Goal: Task Accomplishment & Management: Complete application form

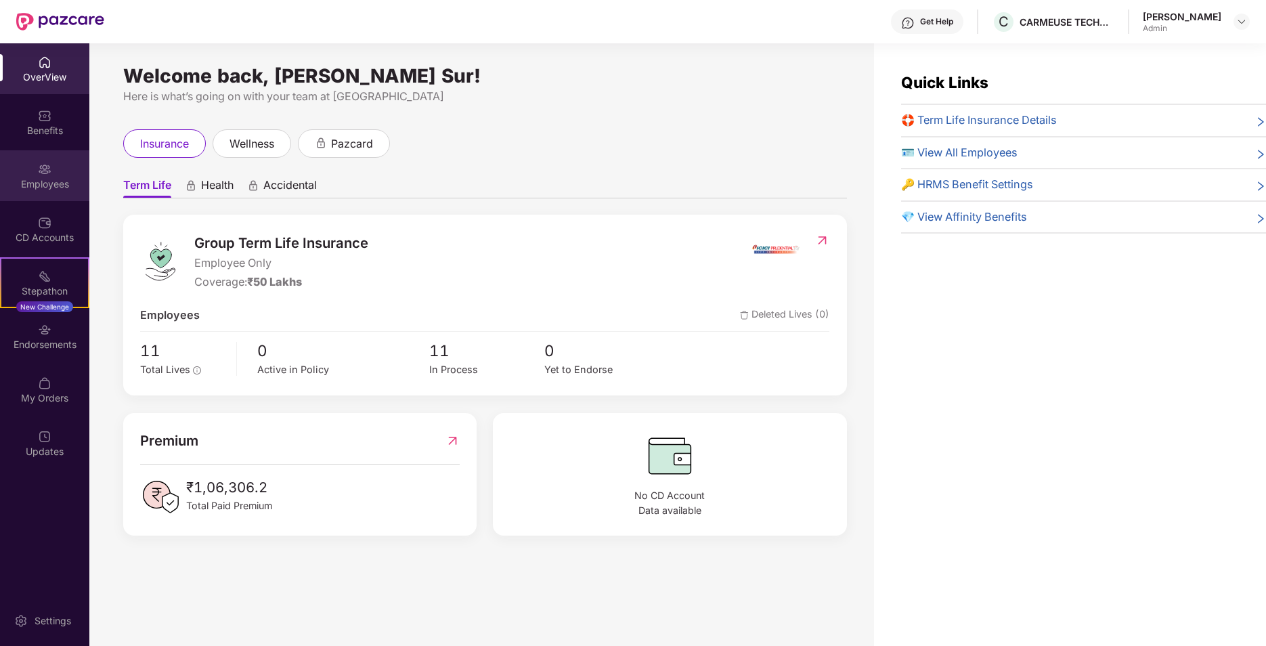
click at [49, 188] on div "Employees" at bounding box center [44, 184] width 89 height 14
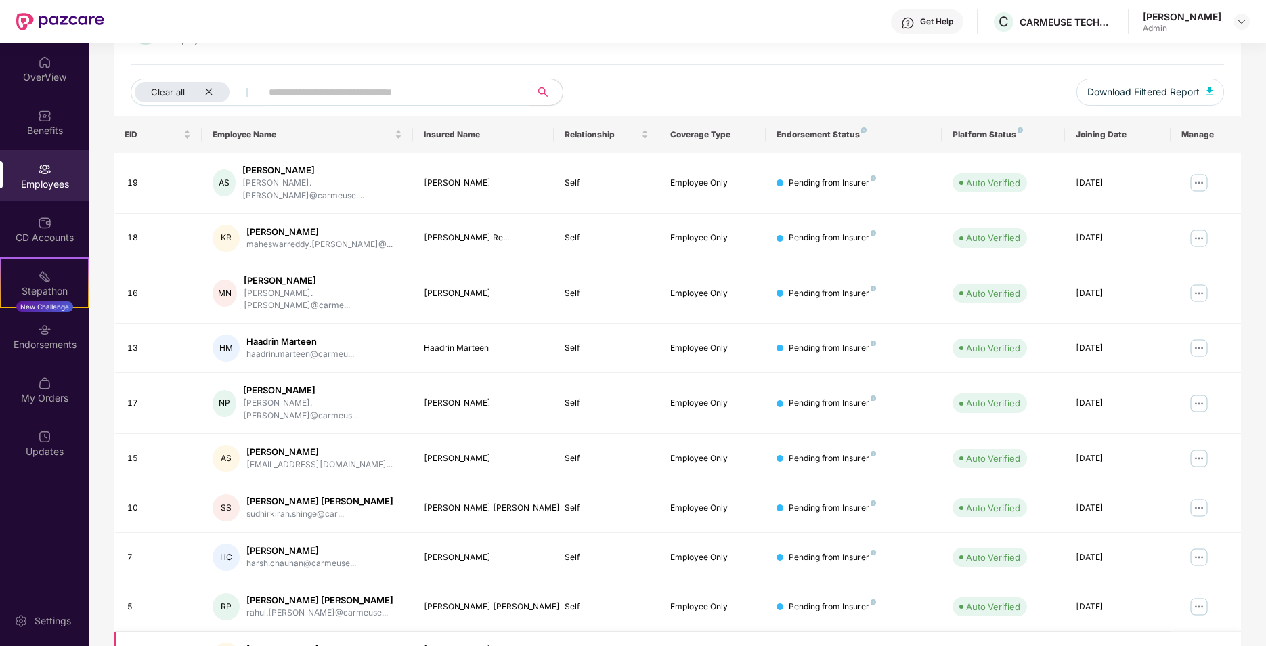
scroll to position [186, 0]
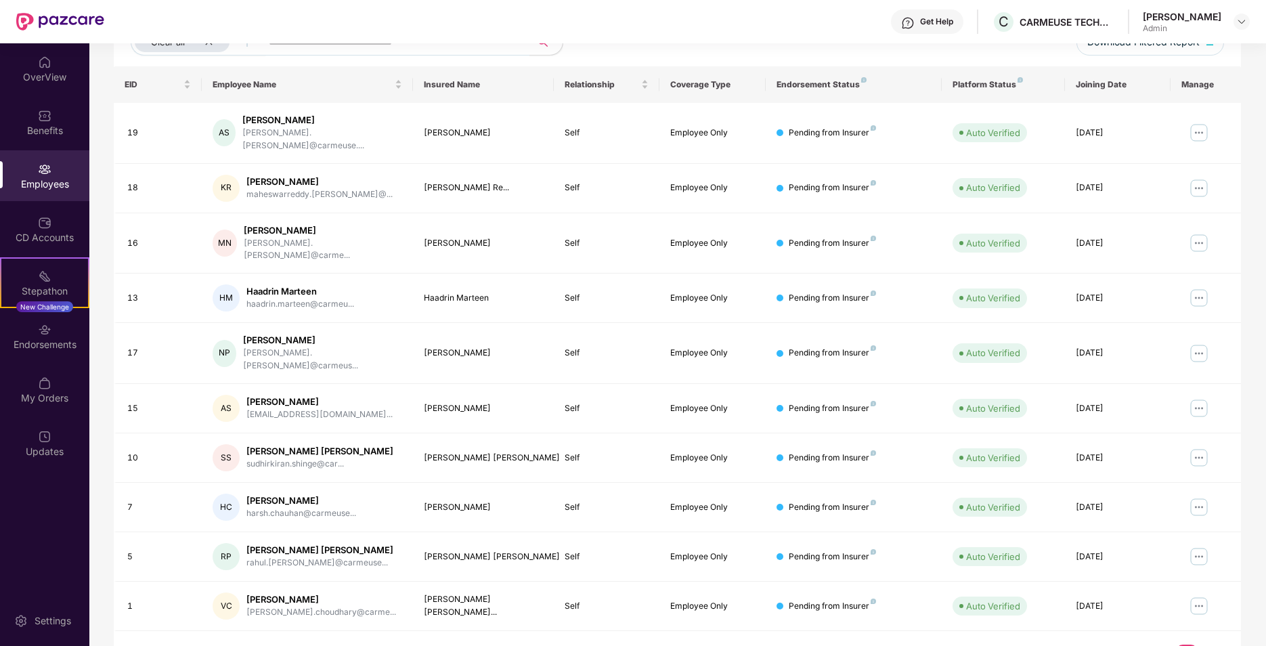
click at [1207, 645] on link "2" at bounding box center [1209, 655] width 22 height 20
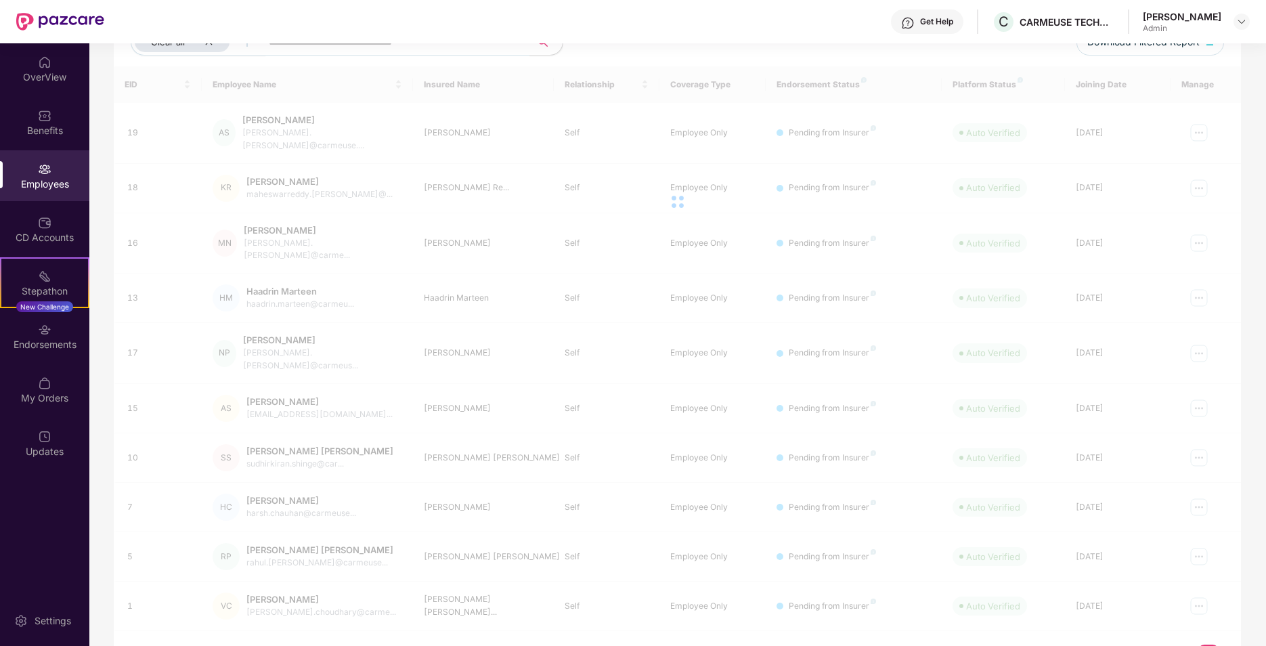
scroll to position [43, 0]
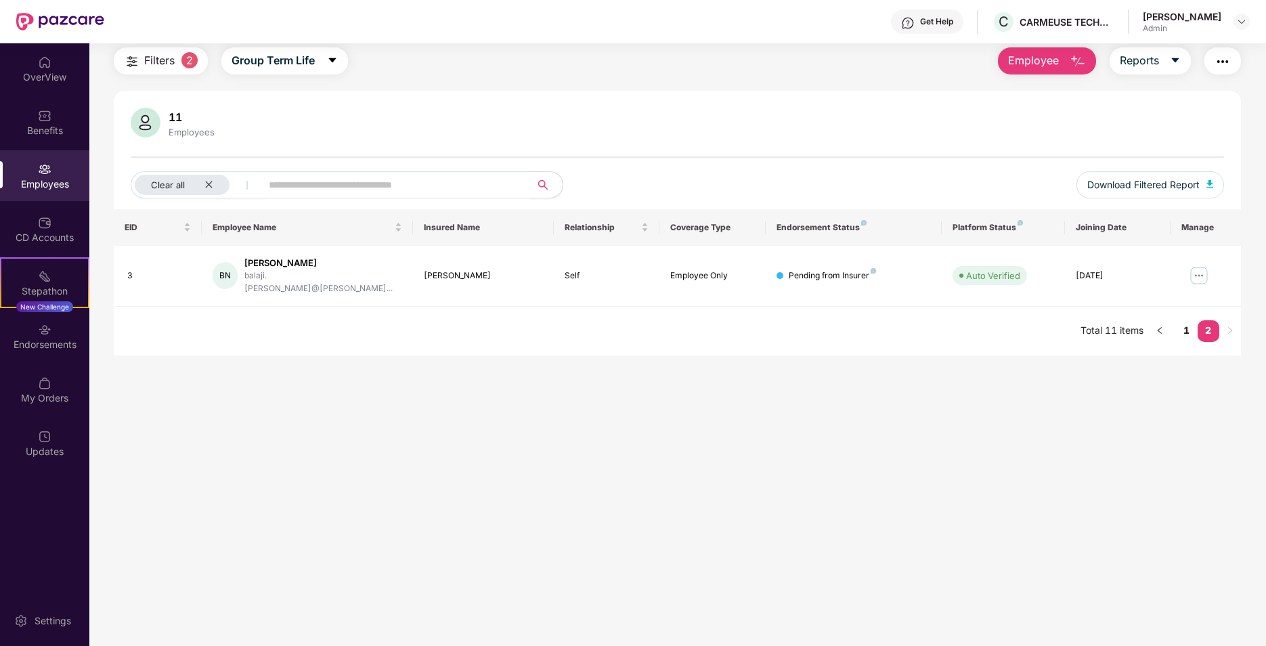
click at [175, 62] on span "Filters" at bounding box center [159, 60] width 30 height 17
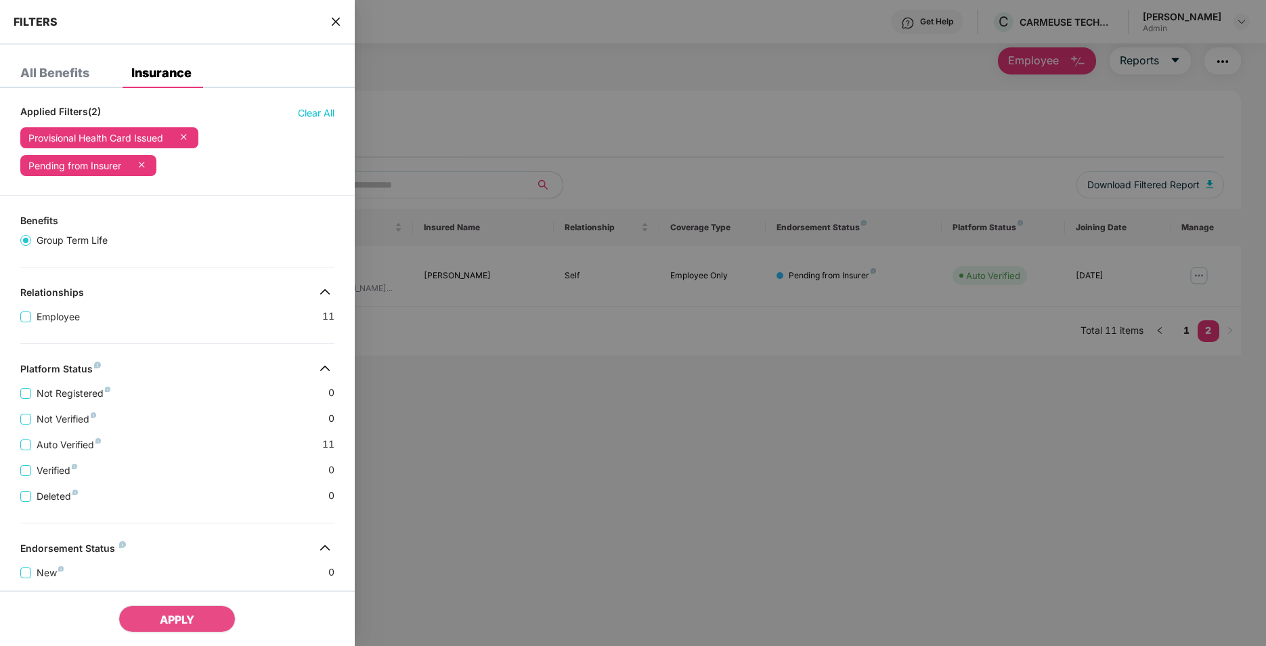
click at [546, 84] on div at bounding box center [633, 323] width 1266 height 646
click at [1089, 541] on div at bounding box center [633, 323] width 1266 height 646
click at [330, 22] on div "FILTERS" at bounding box center [177, 22] width 355 height 45
click at [334, 21] on icon "close" at bounding box center [335, 21] width 11 height 11
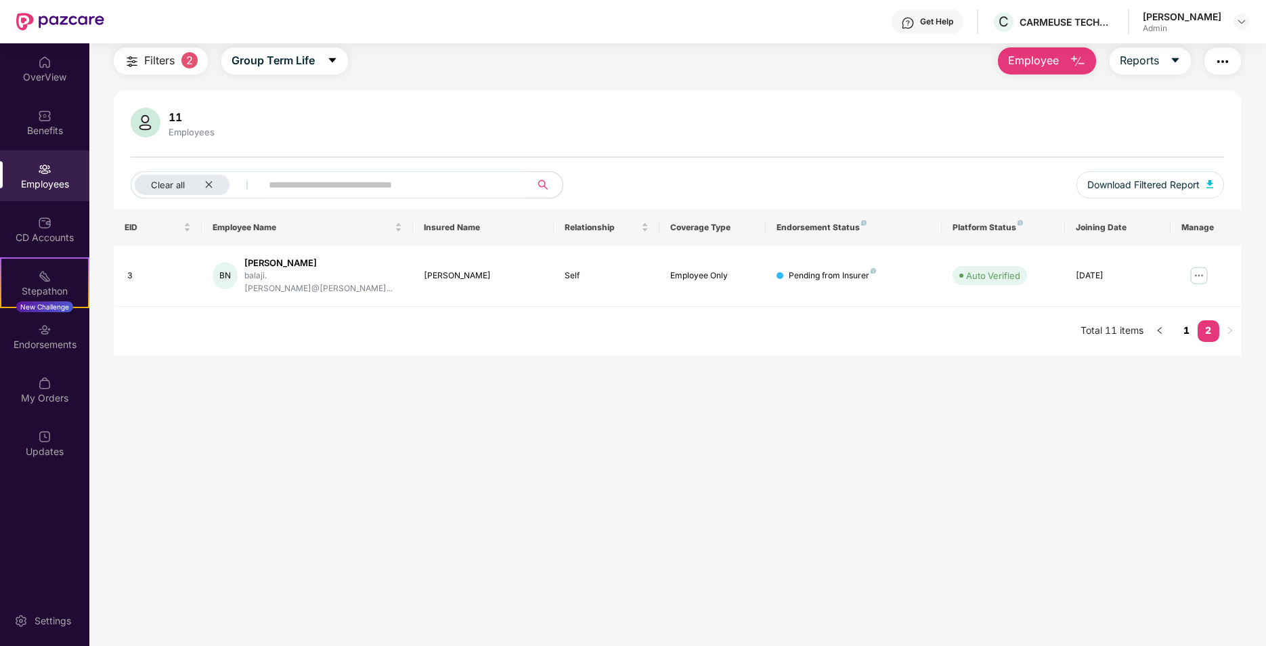
click at [1190, 320] on link "1" at bounding box center [1187, 330] width 22 height 20
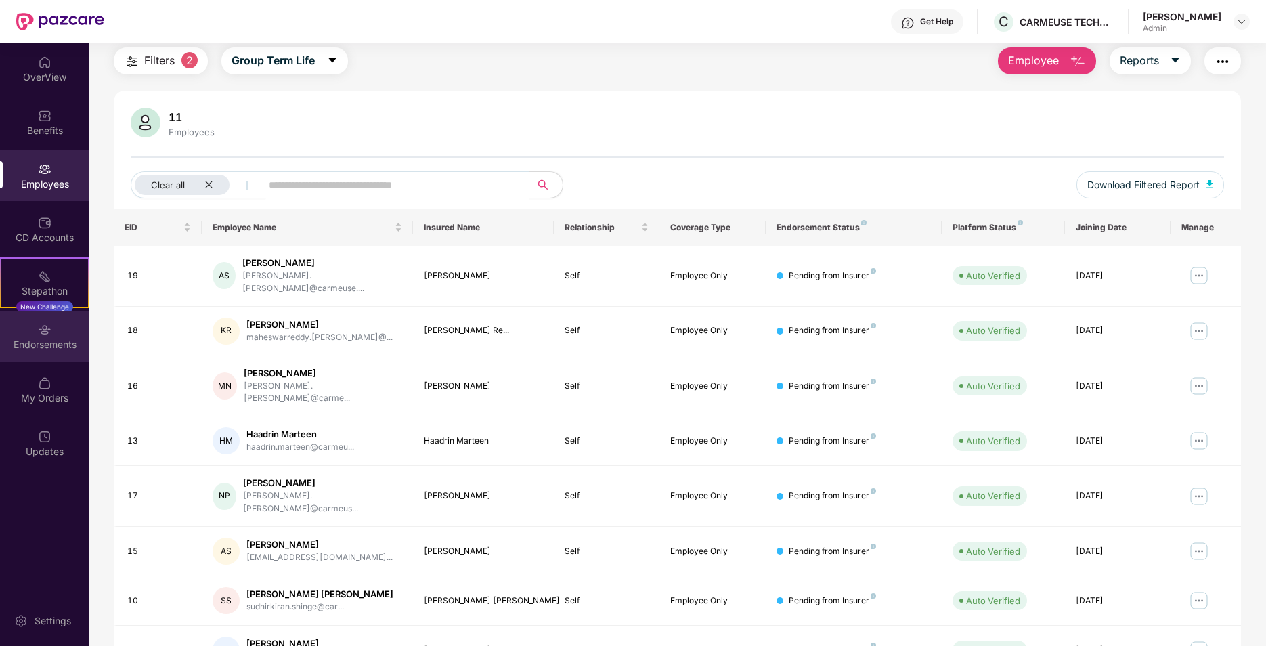
click at [41, 350] on div "Endorsements" at bounding box center [44, 345] width 89 height 14
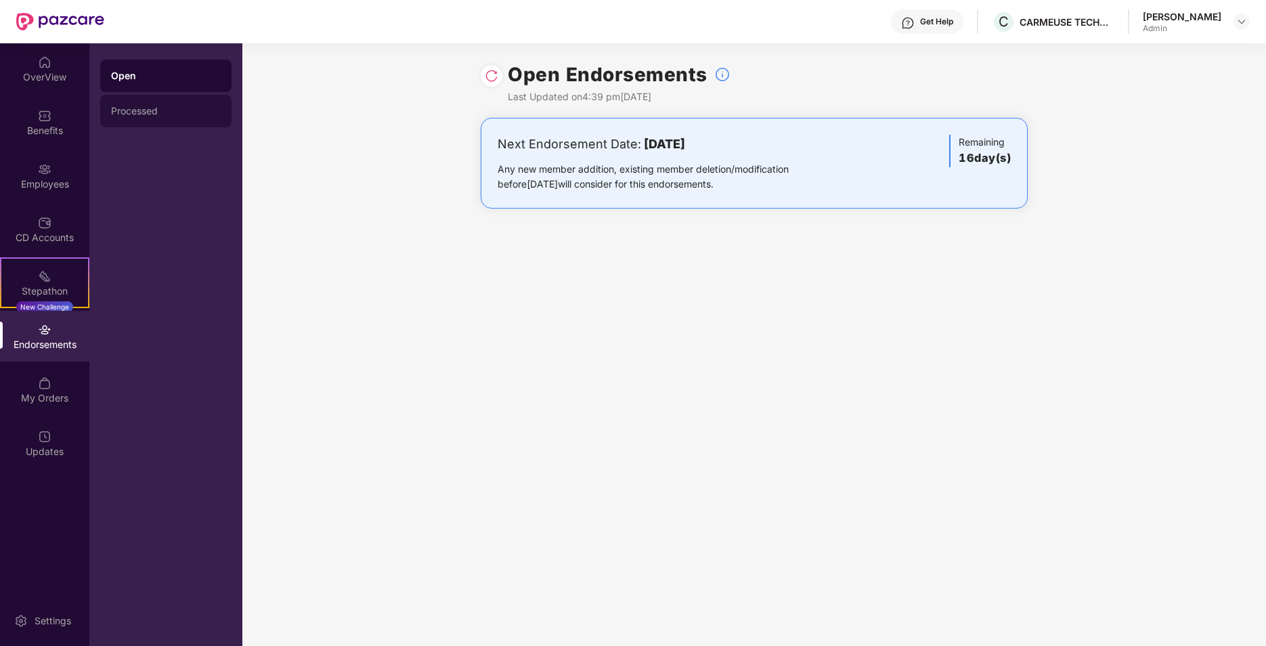
click at [156, 114] on div "Processed" at bounding box center [166, 111] width 110 height 11
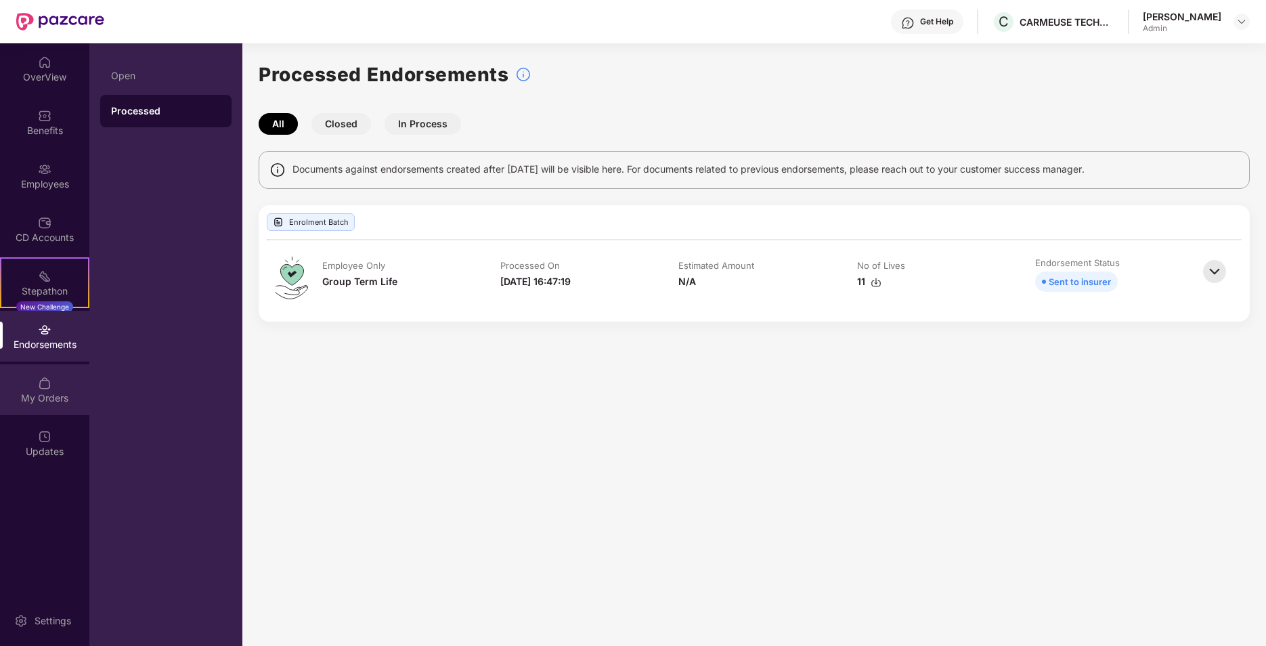
click at [61, 383] on div "My Orders" at bounding box center [44, 389] width 89 height 51
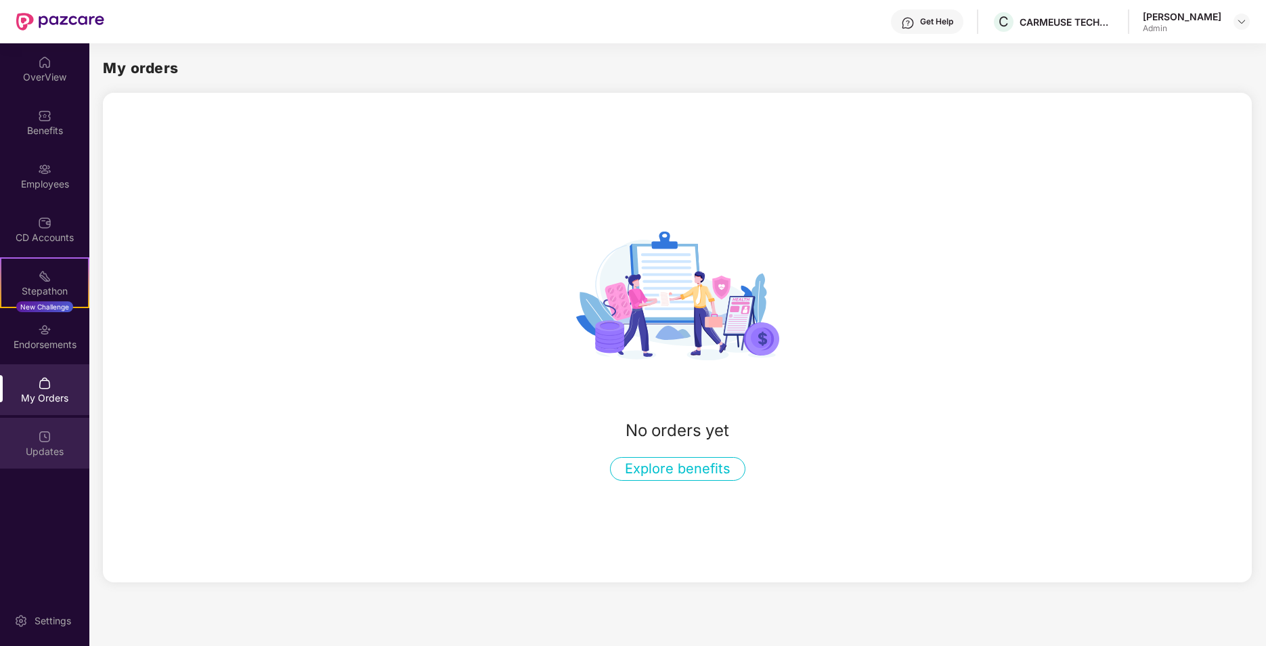
click at [53, 448] on div "Updates" at bounding box center [44, 452] width 89 height 14
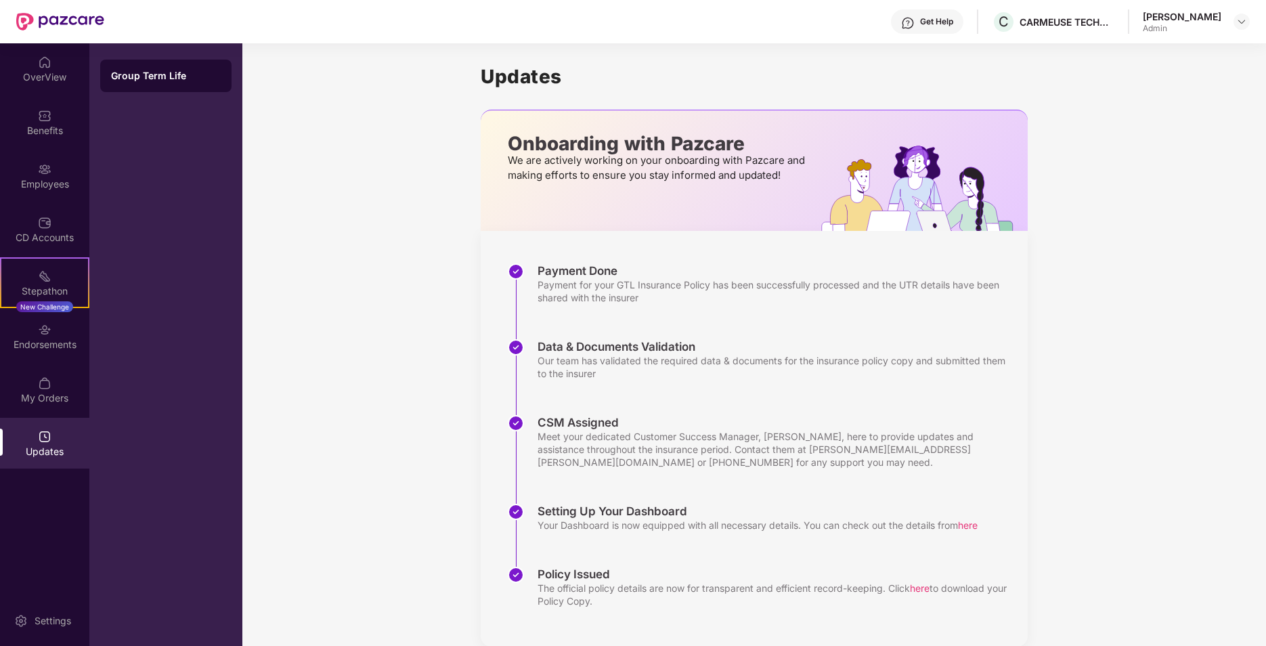
scroll to position [22, 0]
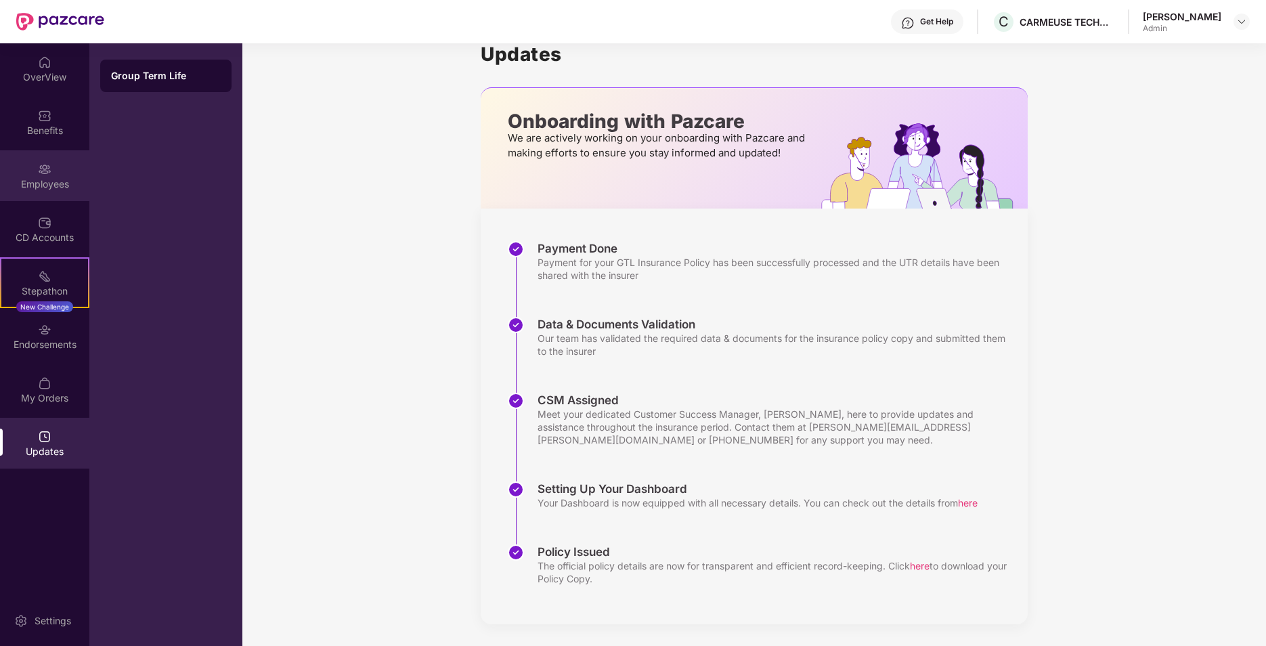
click at [33, 169] on div "Employees" at bounding box center [44, 175] width 89 height 51
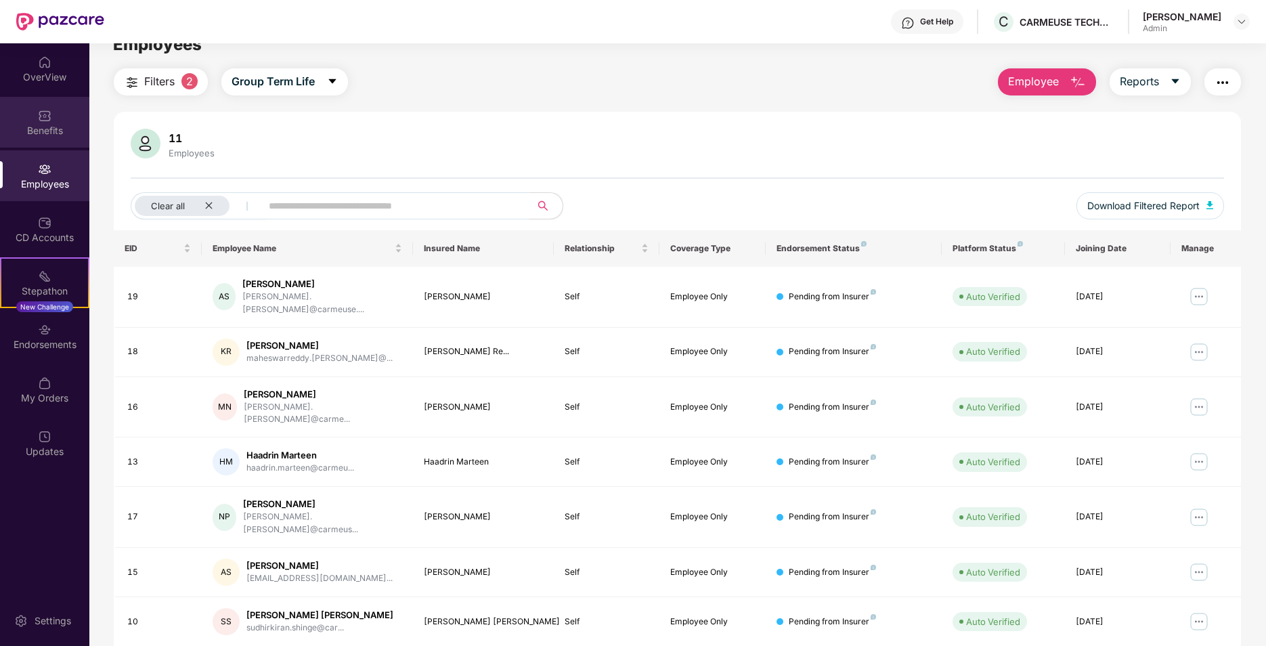
click at [41, 111] on img at bounding box center [45, 116] width 14 height 14
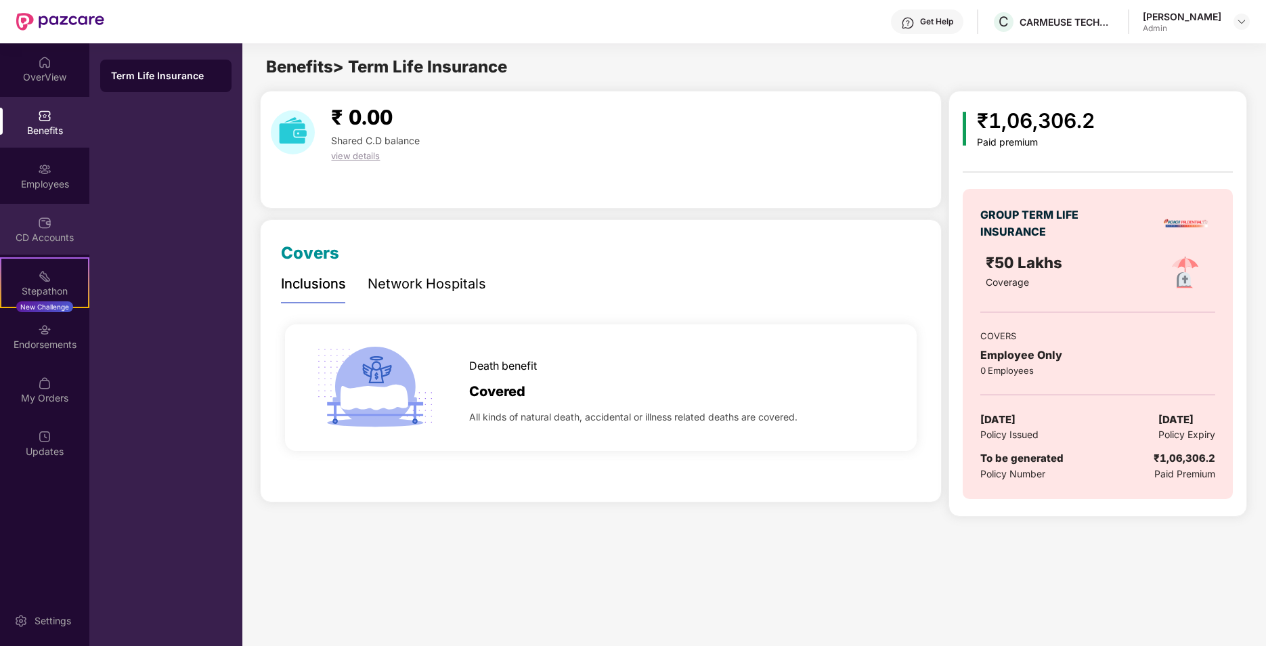
click at [51, 230] on div "CD Accounts" at bounding box center [44, 229] width 89 height 51
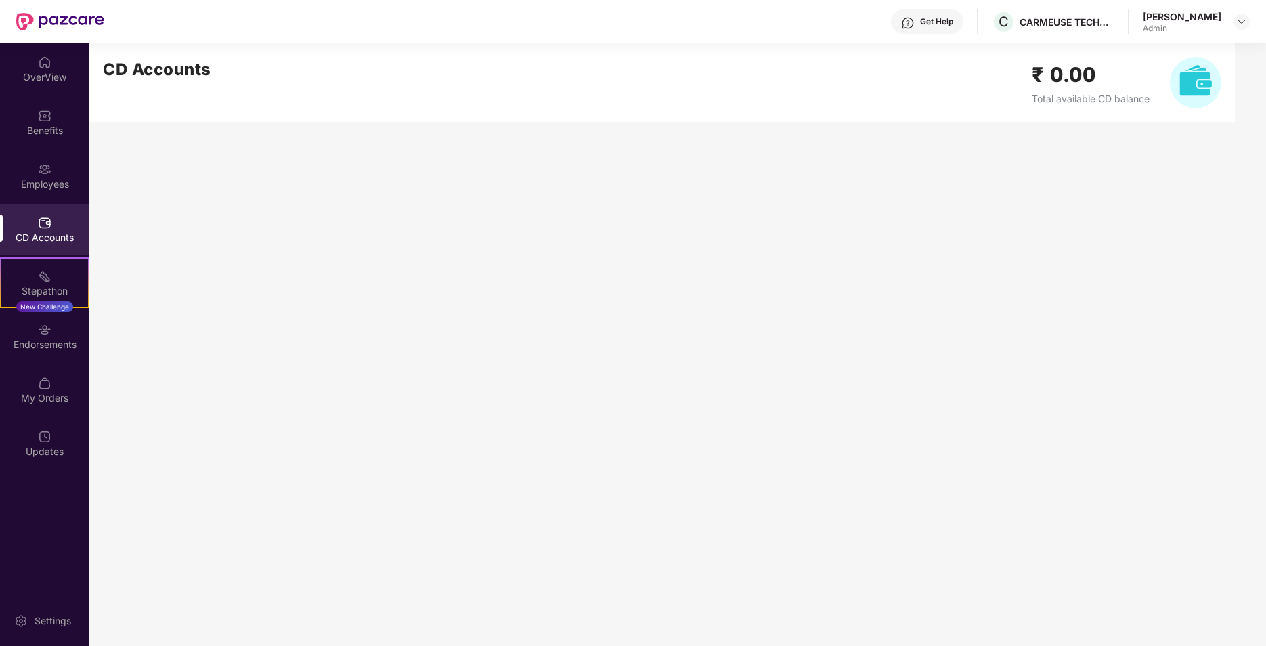
click at [1201, 78] on img at bounding box center [1195, 82] width 51 height 51
click at [1071, 101] on span "Total available CD balance" at bounding box center [1091, 99] width 118 height 12
click at [1069, 91] on div "₹ 0.00 Total available CD balance" at bounding box center [1091, 82] width 118 height 47
click at [59, 116] on div "Benefits" at bounding box center [44, 122] width 89 height 51
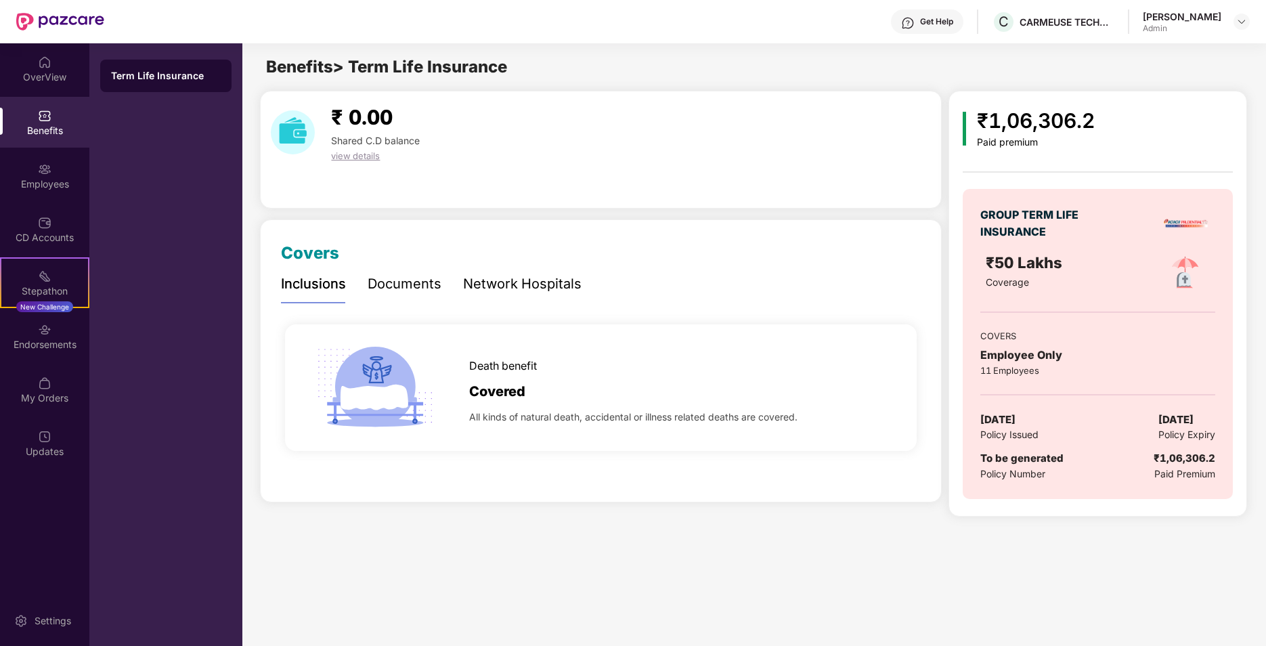
click at [362, 155] on span "view details" at bounding box center [355, 155] width 49 height 11
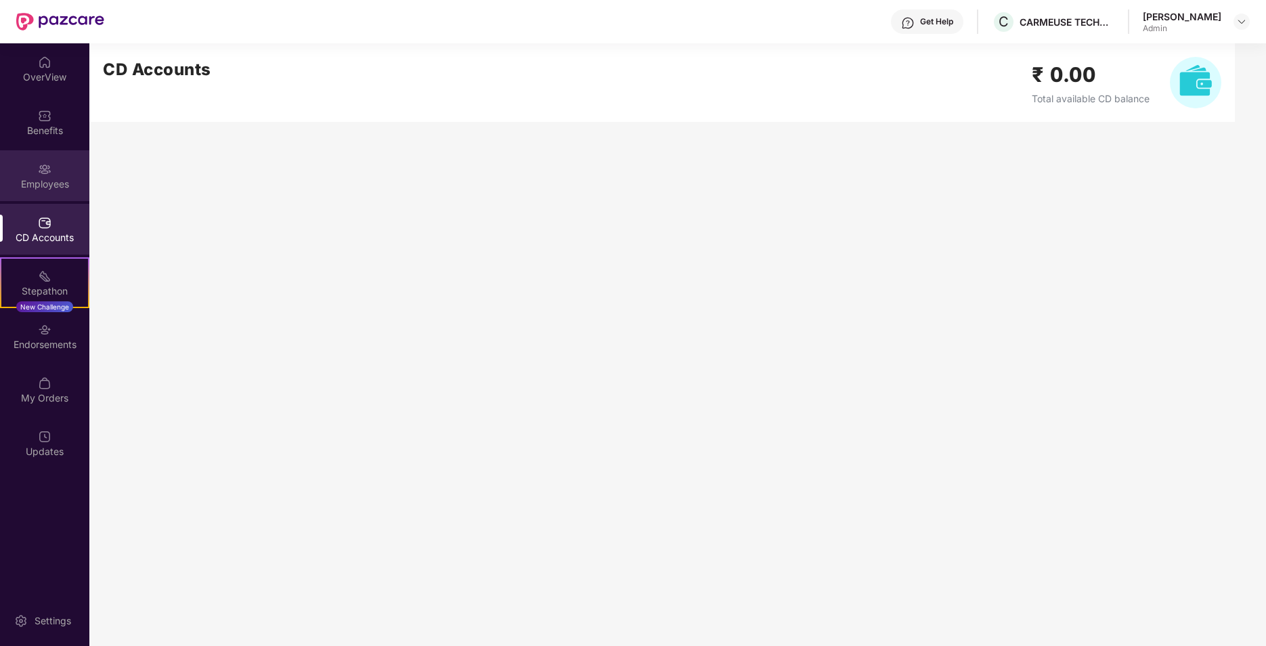
click at [43, 181] on div "Employees" at bounding box center [44, 184] width 89 height 14
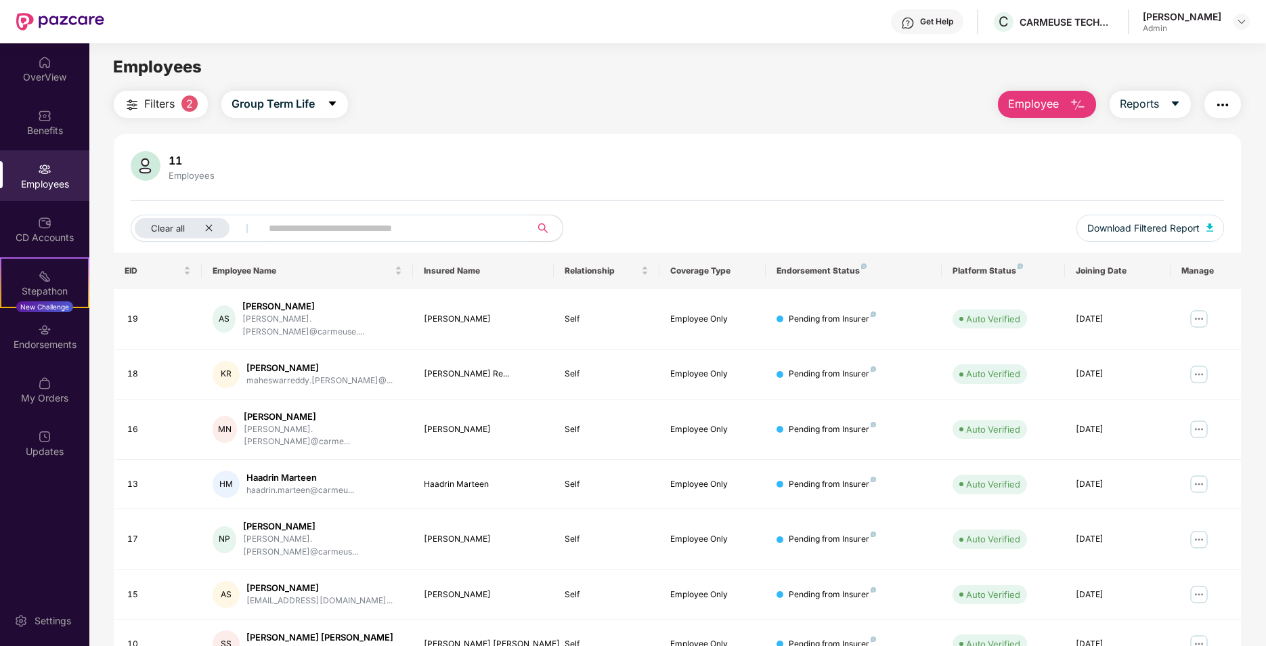
click at [1195, 272] on th "Manage" at bounding box center [1206, 271] width 70 height 37
click at [1199, 313] on img at bounding box center [1200, 319] width 22 height 22
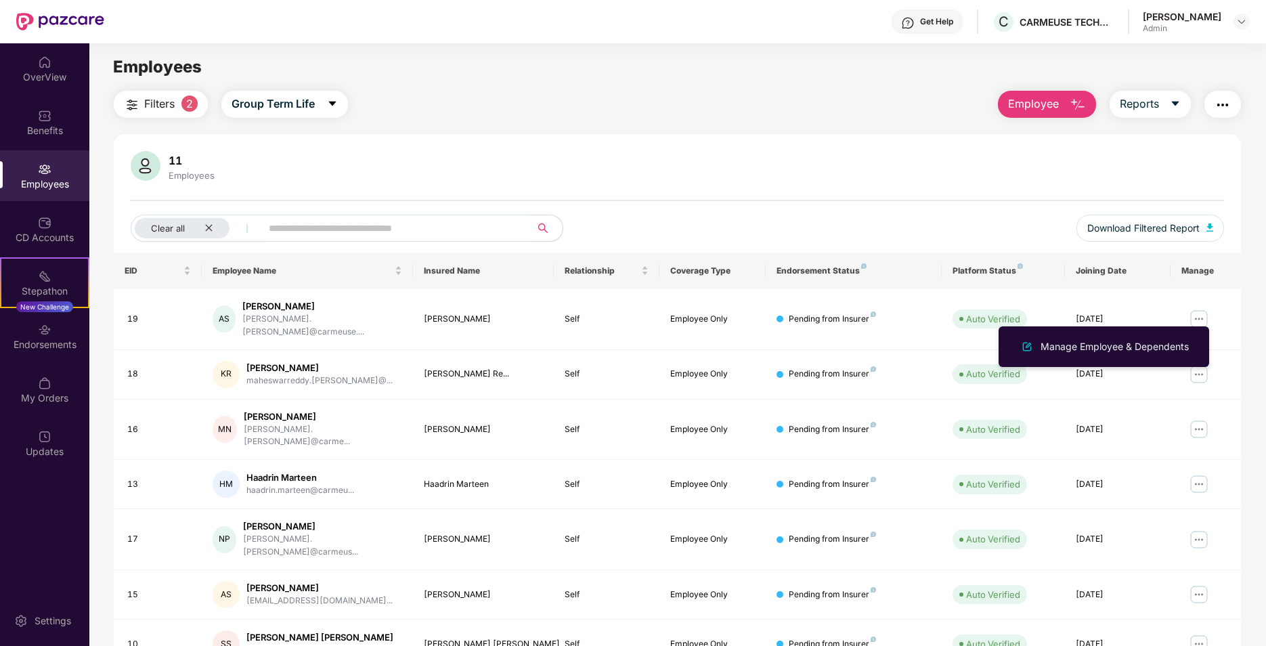
click at [413, 149] on div "11 Employees Clear all Download Filtered Report EID Employee Name Insured Name …" at bounding box center [678, 500] width 1128 height 732
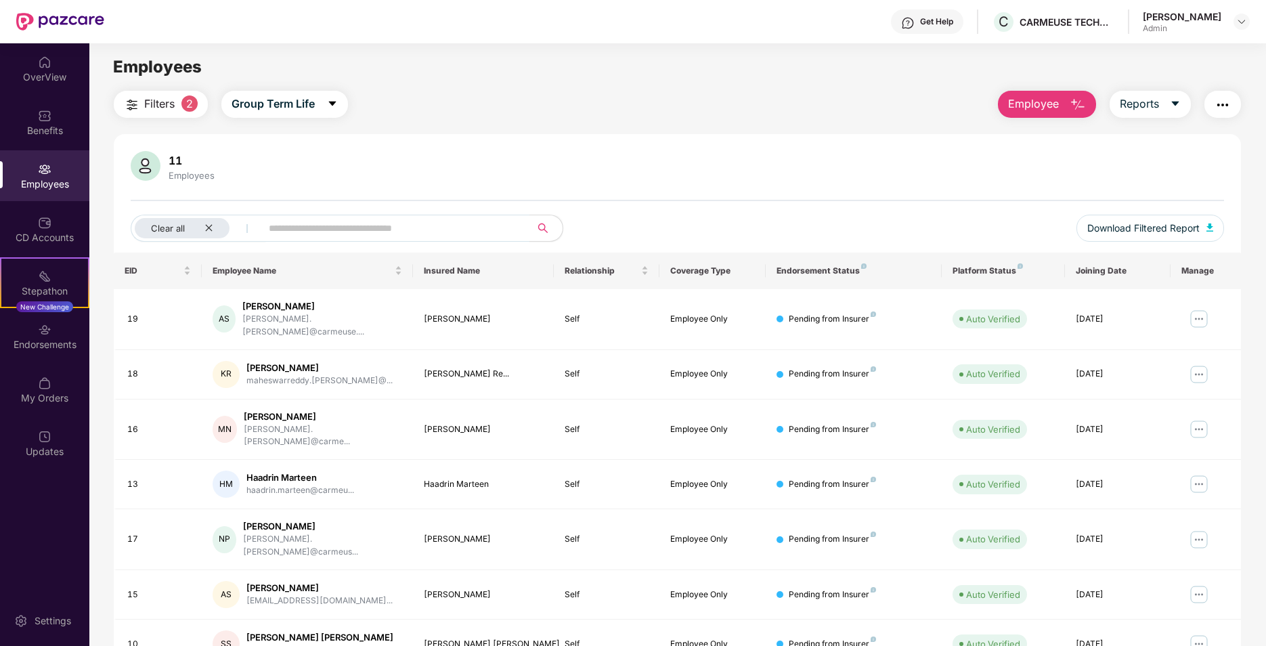
click at [1038, 105] on span "Employee" at bounding box center [1033, 103] width 51 height 17
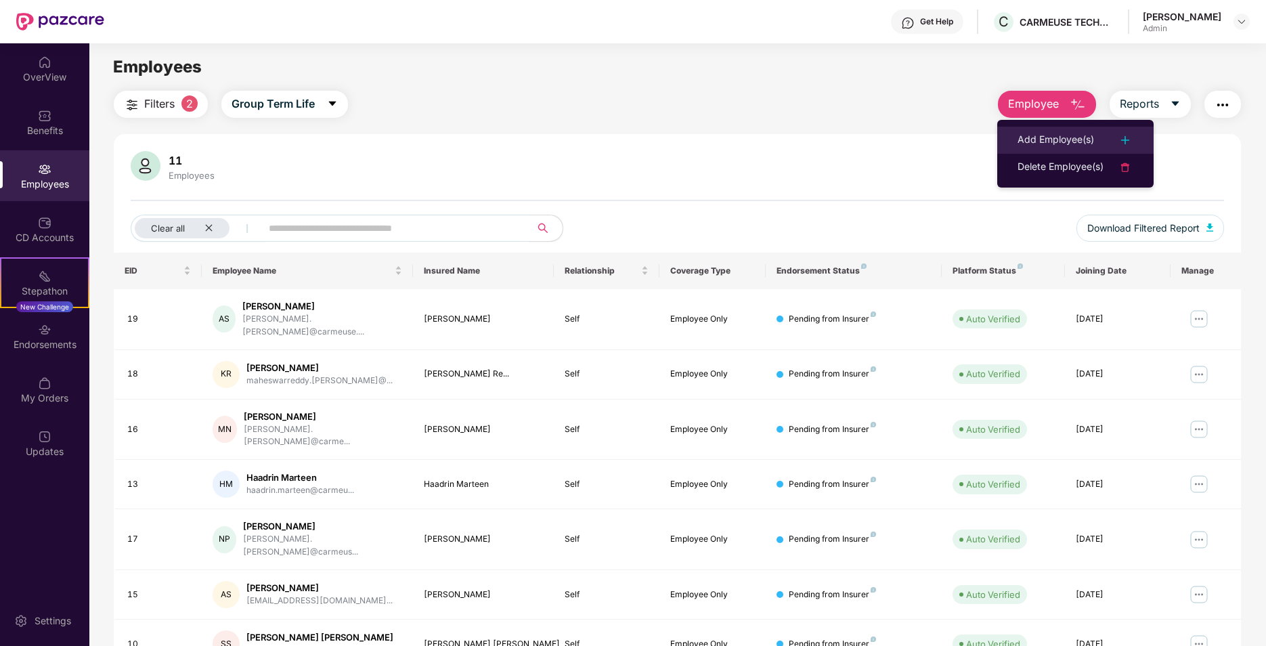
click at [1055, 135] on div "Add Employee(s)" at bounding box center [1056, 140] width 77 height 16
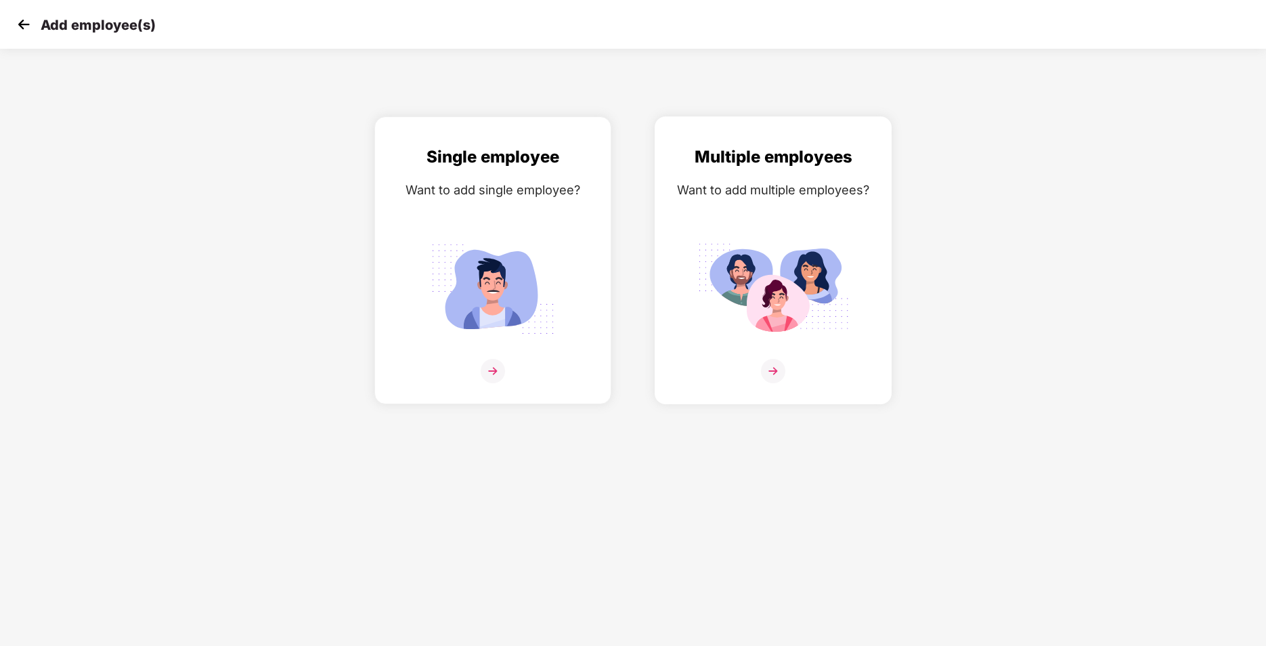
click at [777, 371] on img at bounding box center [773, 371] width 24 height 24
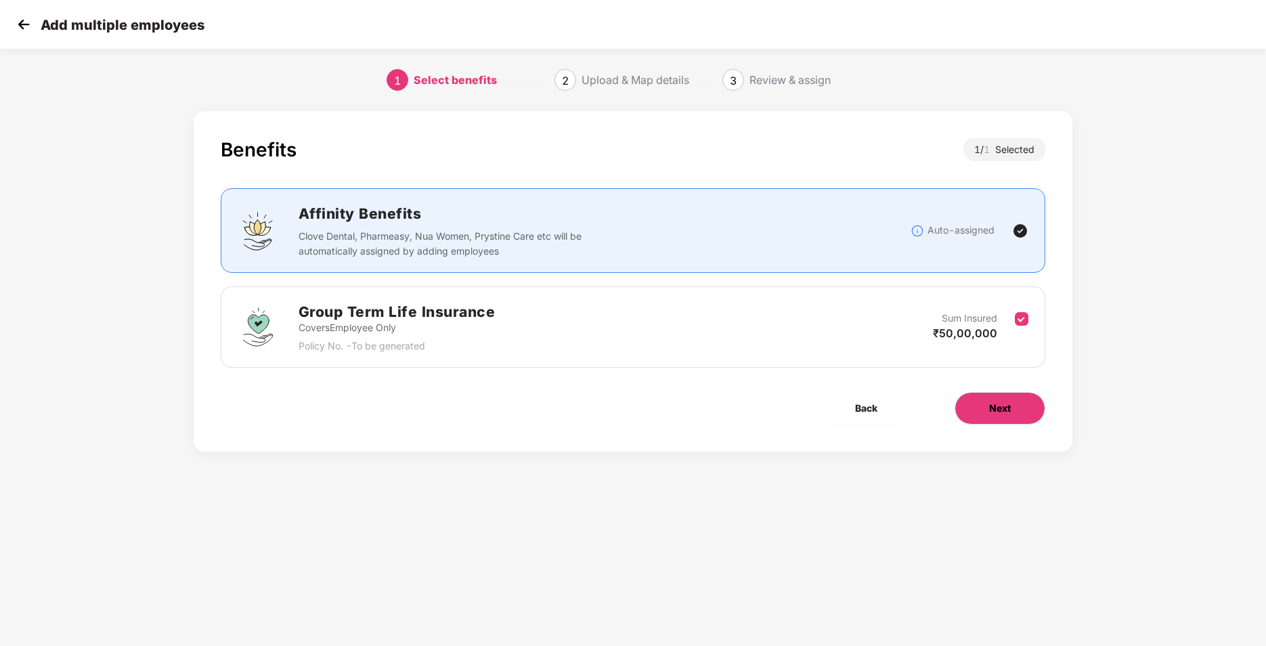
click at [1003, 409] on span "Next" at bounding box center [1000, 408] width 22 height 15
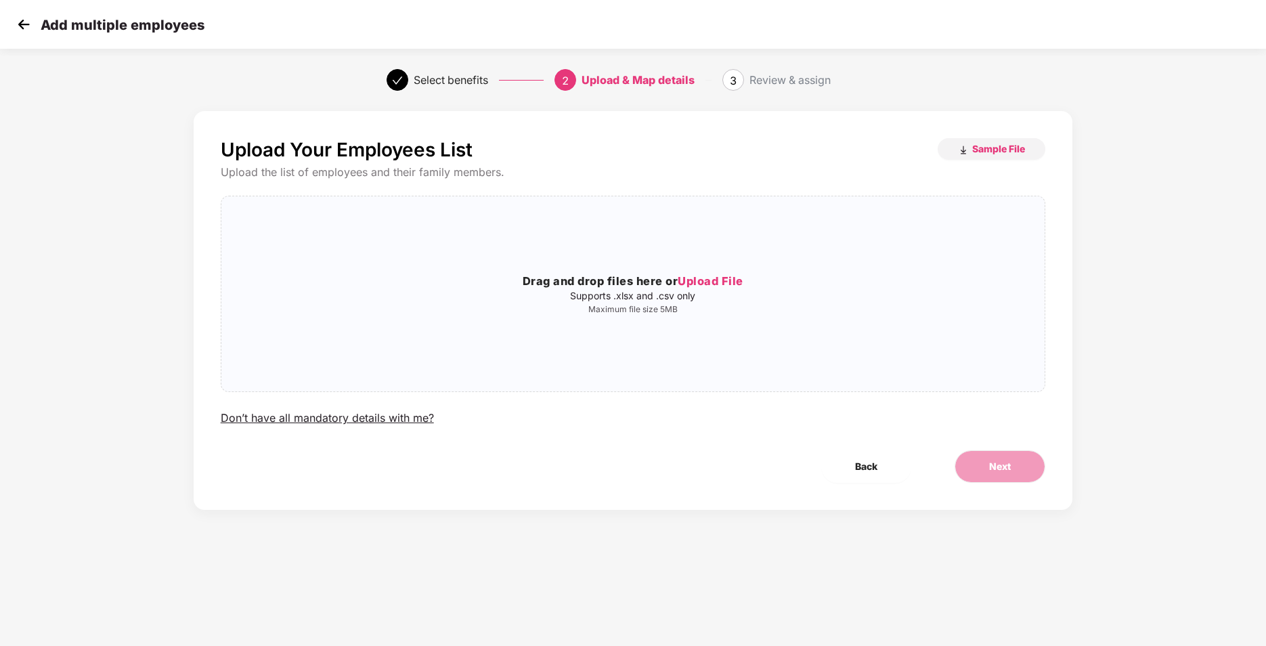
click at [26, 20] on img at bounding box center [24, 24] width 20 height 20
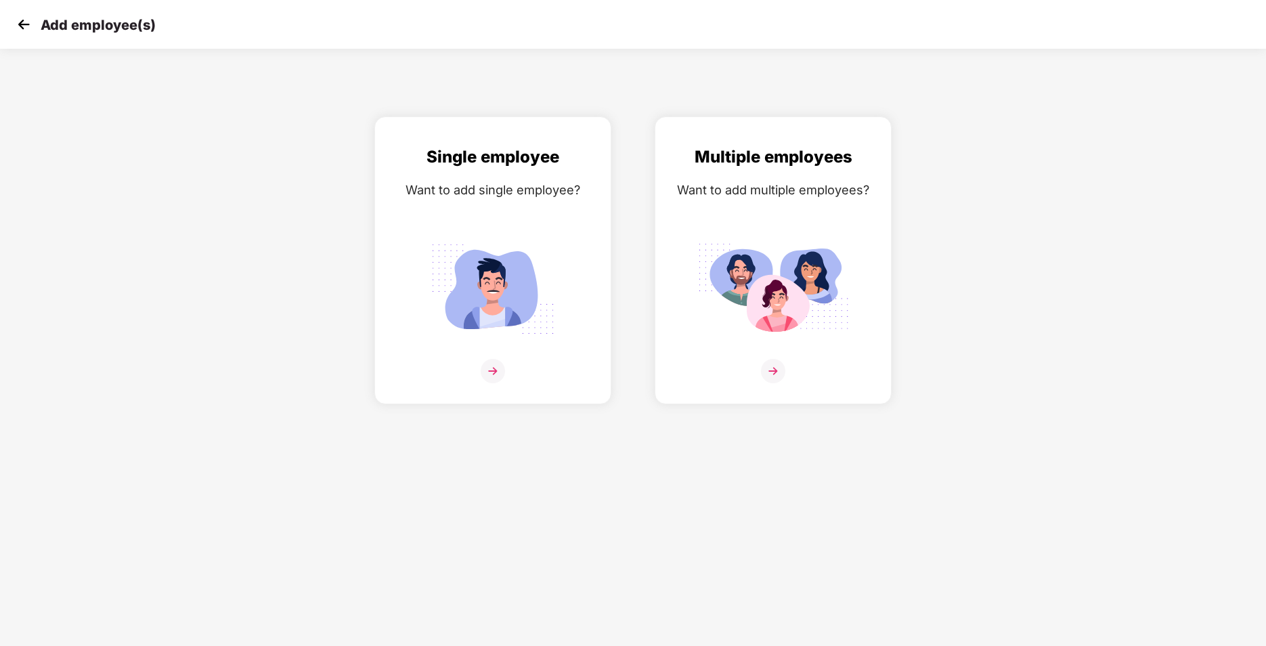
click at [26, 20] on img at bounding box center [24, 24] width 20 height 20
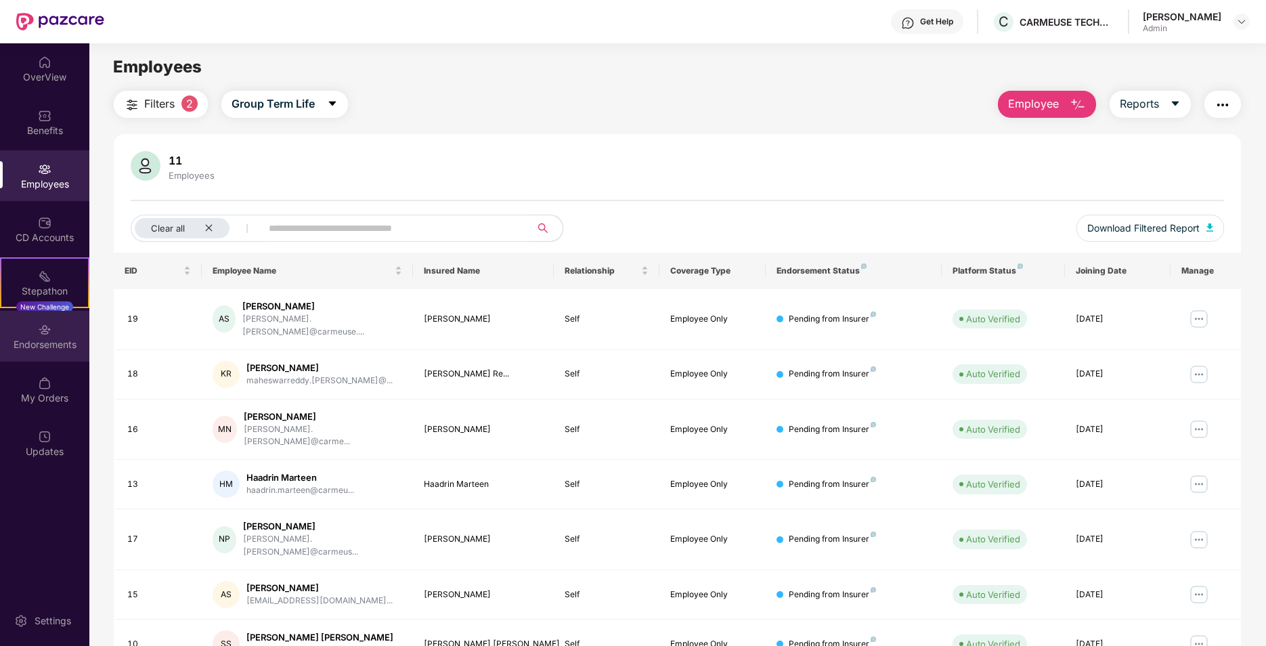
click at [26, 335] on div "Endorsements" at bounding box center [44, 336] width 89 height 51
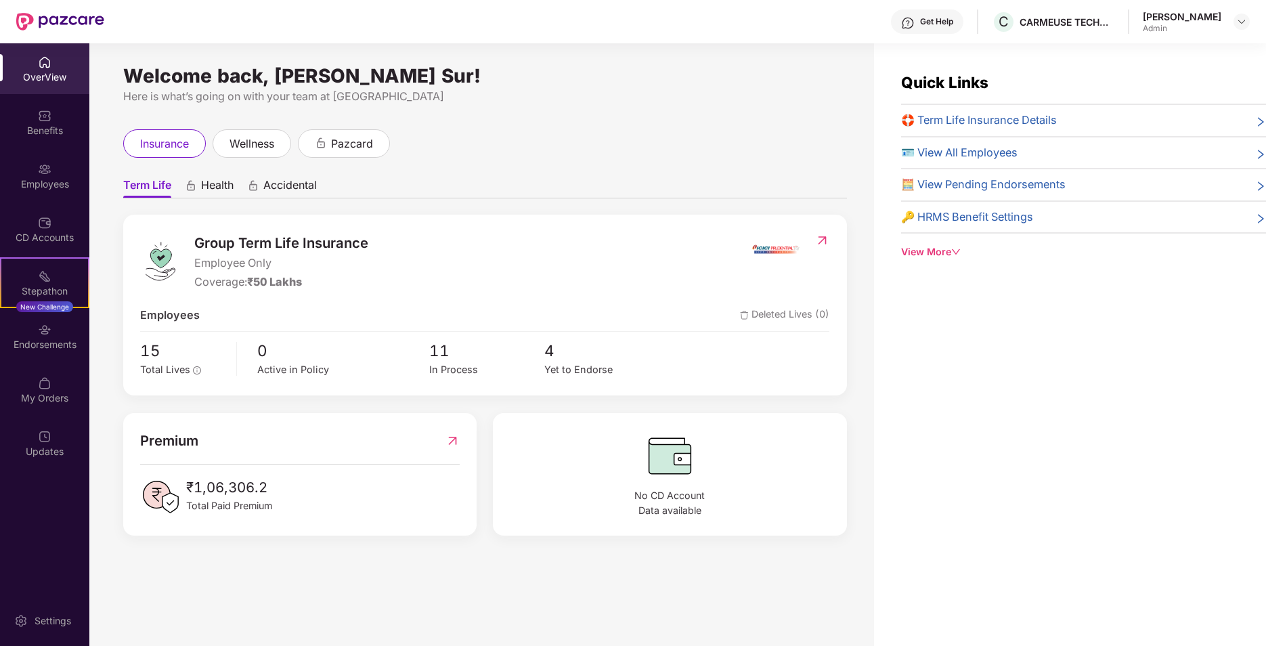
drag, startPoint x: 1266, startPoint y: 64, endPoint x: 469, endPoint y: 594, distance: 956.8
click at [469, 594] on div "Welcome back, Ayesha Sur! Here is what’s going on with your team at Pazcare ins…" at bounding box center [481, 352] width 785 height 619
click at [45, 176] on div "Employees" at bounding box center [44, 175] width 89 height 51
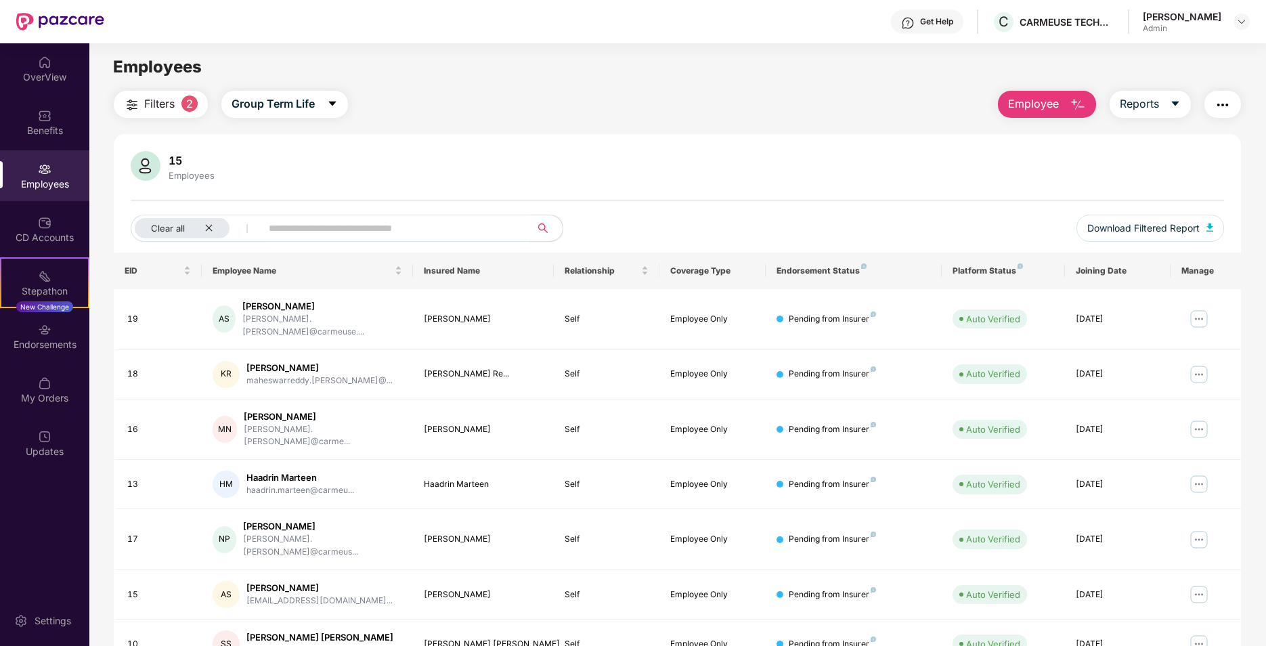
click at [1057, 95] on button "Employee" at bounding box center [1047, 104] width 98 height 27
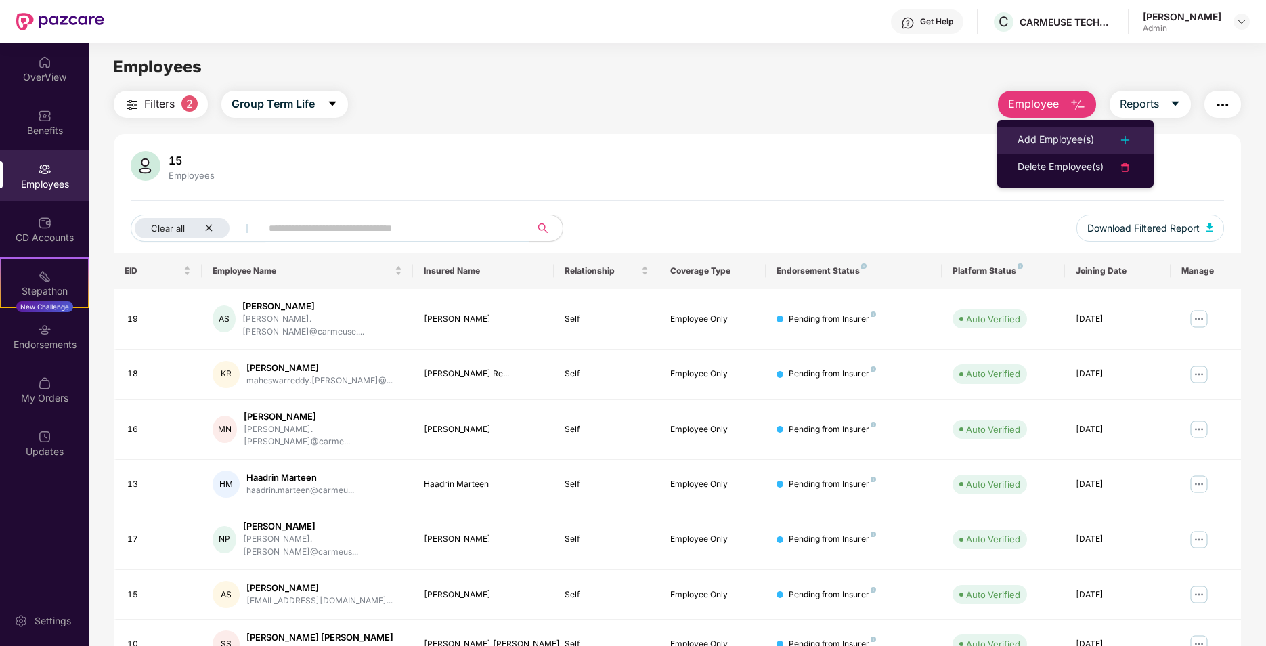
click at [1056, 127] on li "Add Employee(s)" at bounding box center [1076, 140] width 156 height 27
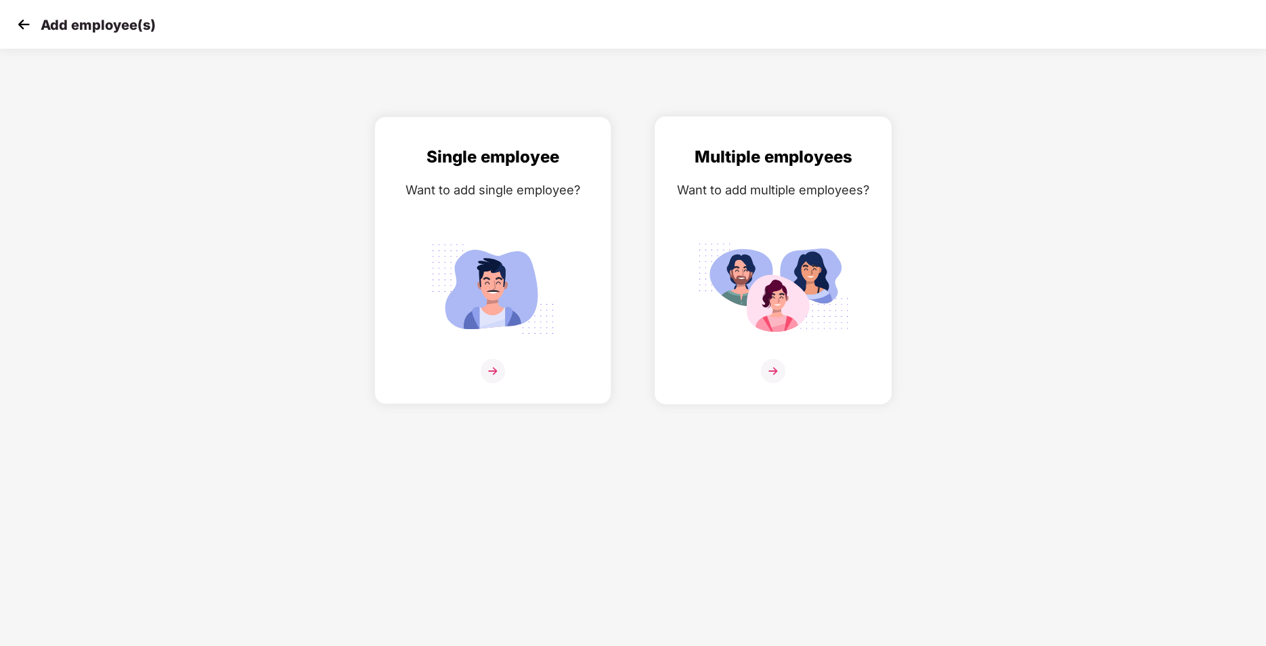
click at [806, 200] on div "Multiple employees Want to add multiple employees?" at bounding box center [773, 272] width 209 height 256
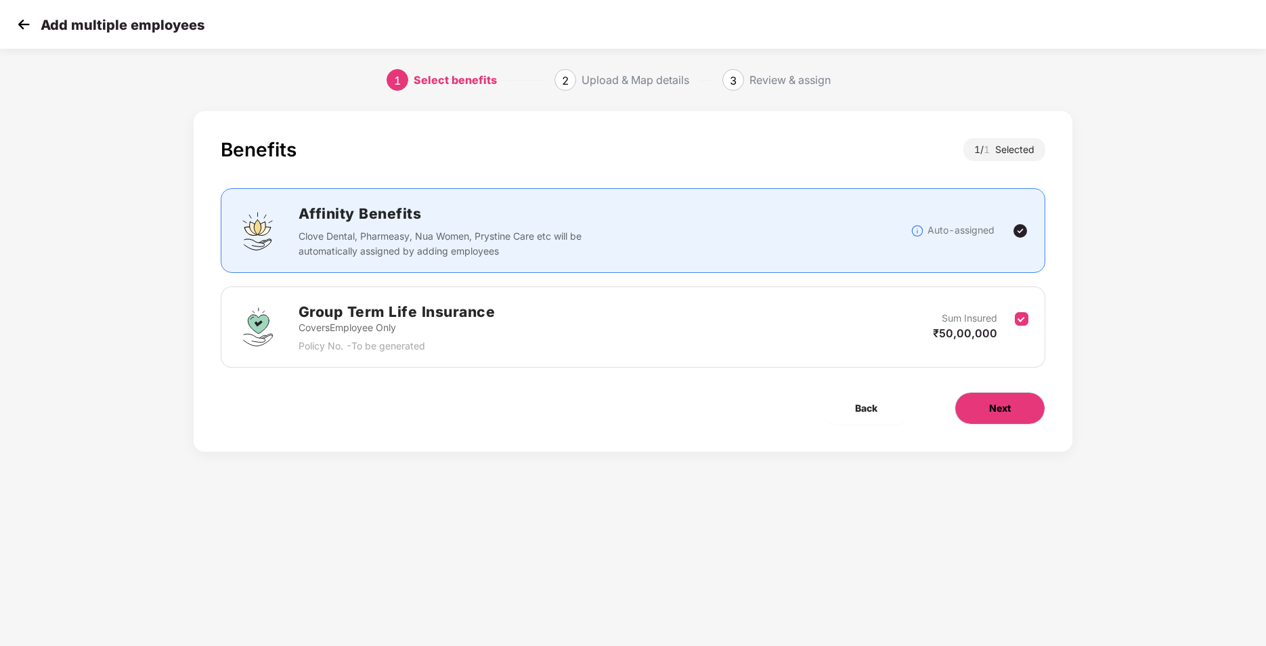
click at [1025, 402] on button "Next" at bounding box center [1000, 408] width 91 height 33
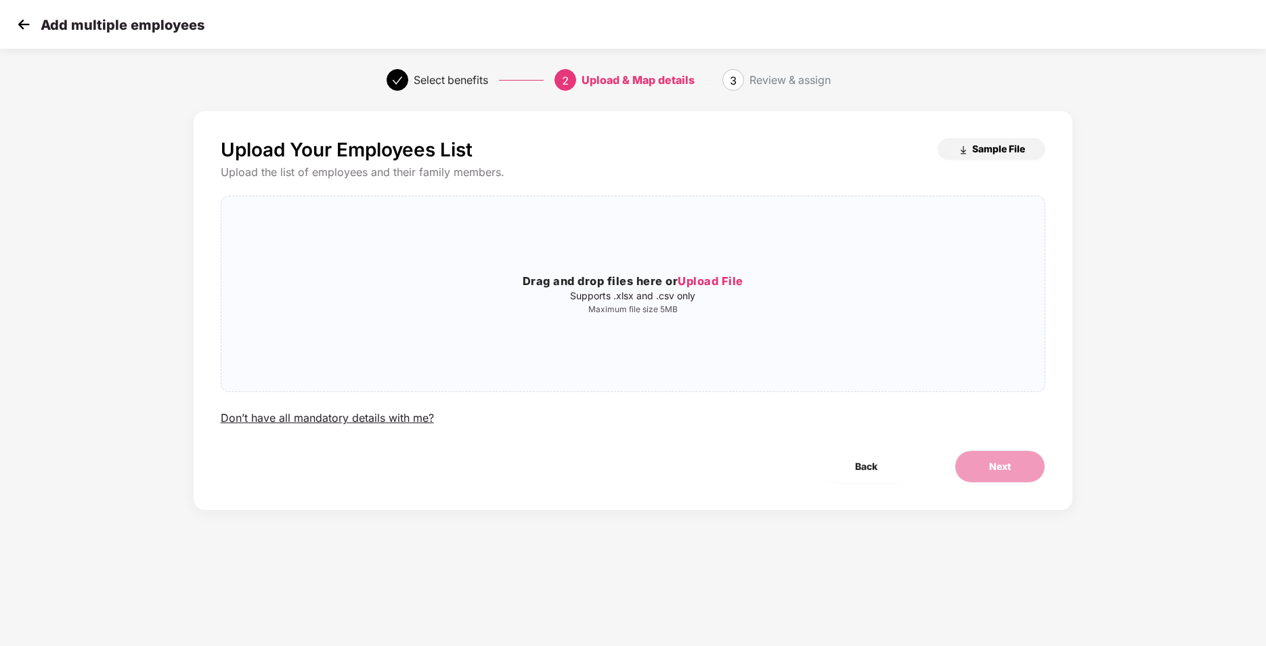
click at [1017, 145] on span "Sample File" at bounding box center [999, 148] width 53 height 13
click at [710, 281] on span "Upload File" at bounding box center [711, 281] width 66 height 14
click at [1014, 465] on button "Next" at bounding box center [1000, 466] width 91 height 33
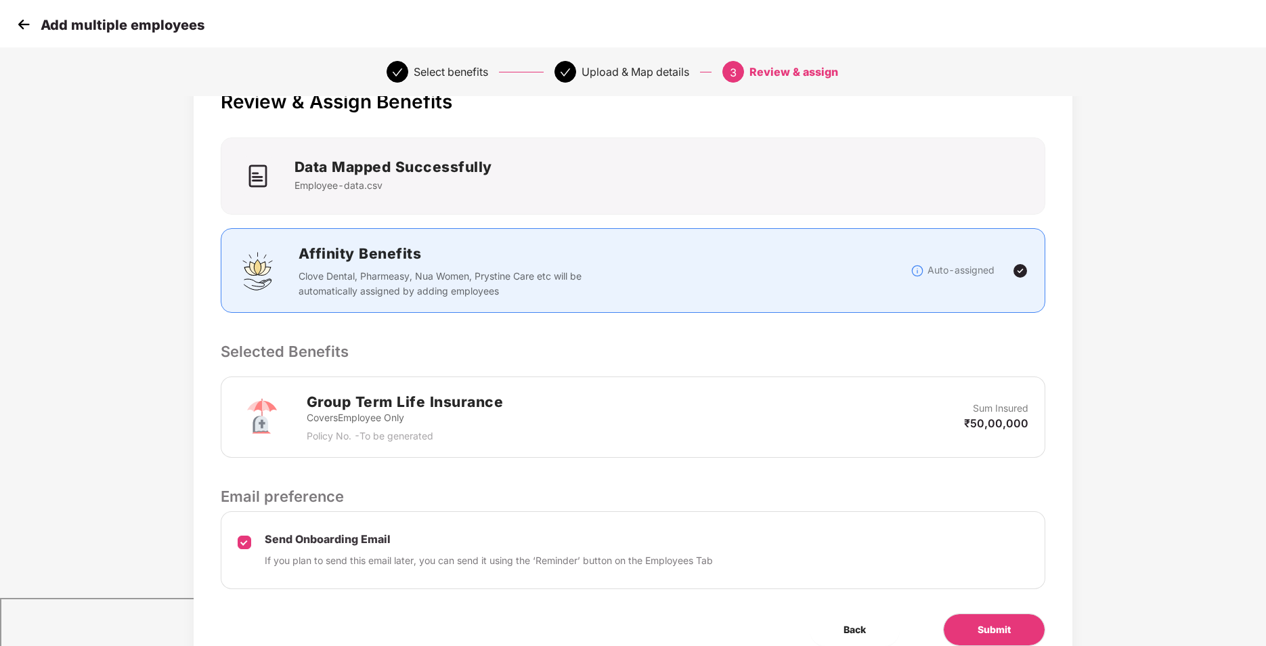
scroll to position [109, 0]
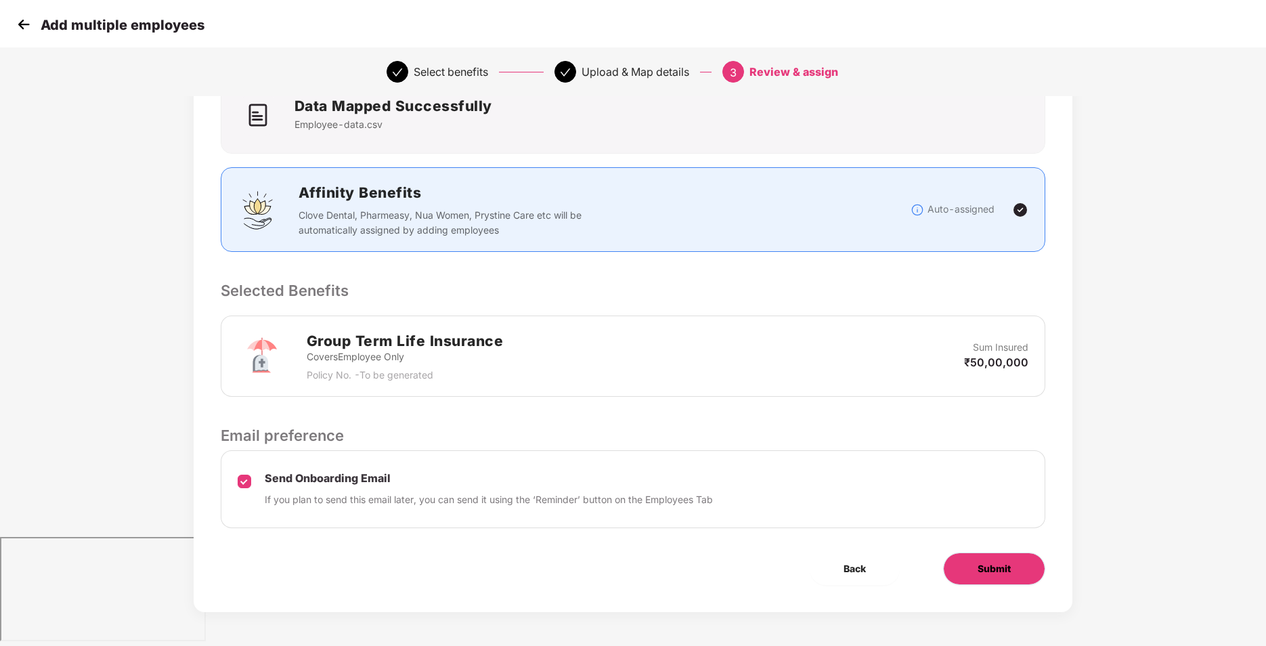
click at [1007, 564] on span "Submit" at bounding box center [994, 568] width 33 height 15
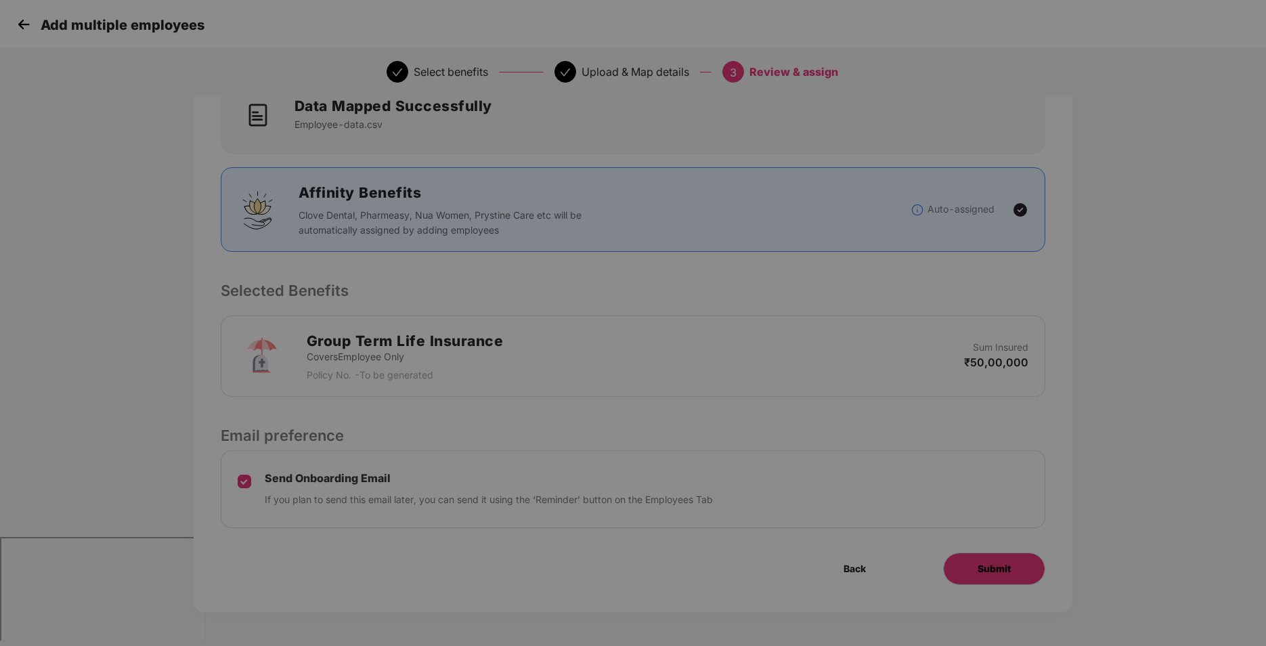
scroll to position [0, 0]
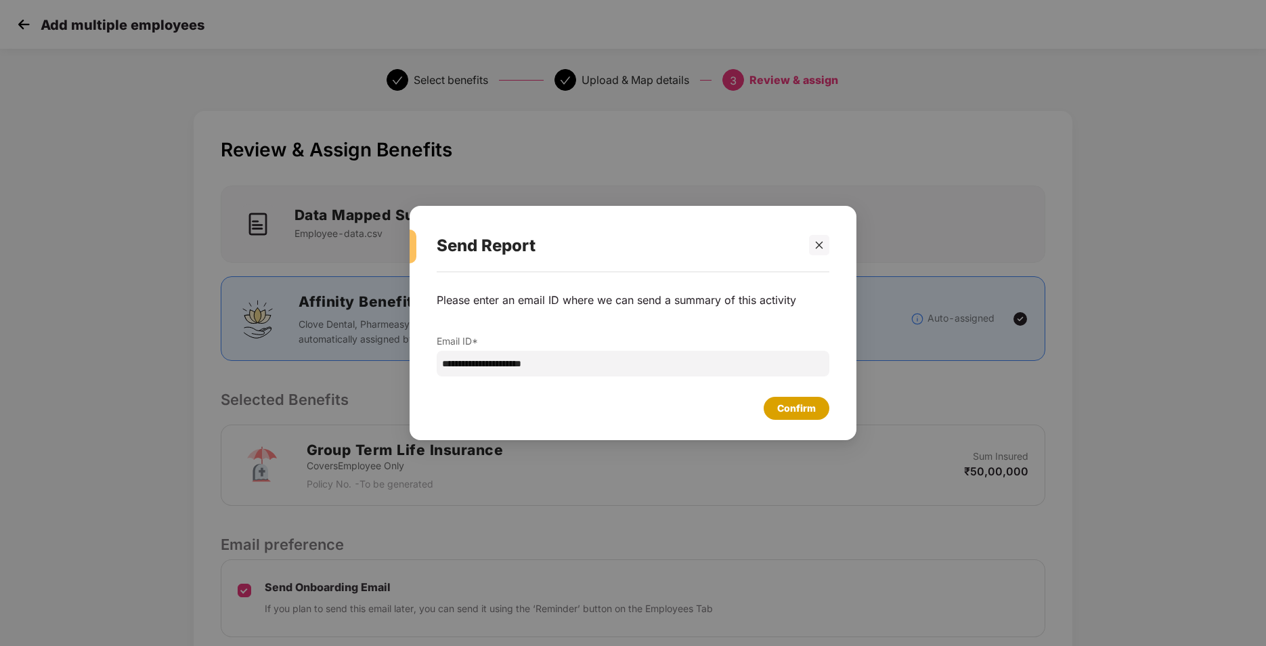
click at [798, 417] on div "Confirm" at bounding box center [797, 408] width 66 height 23
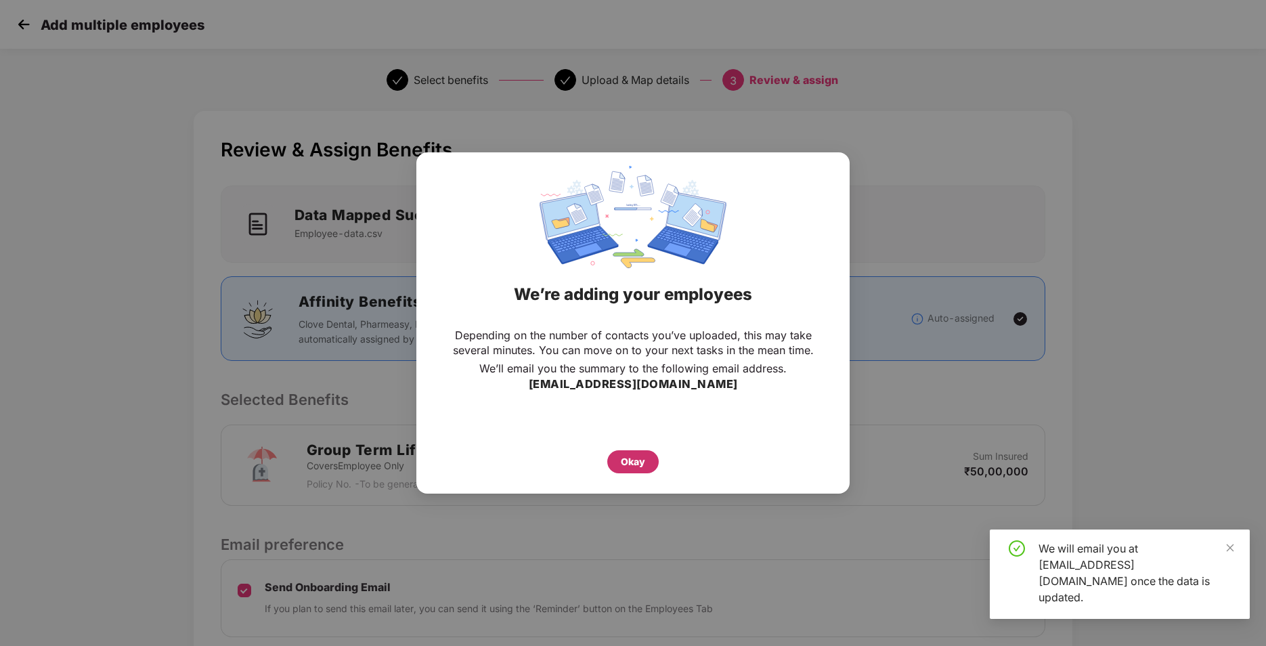
click at [643, 465] on div "Okay" at bounding box center [633, 461] width 24 height 15
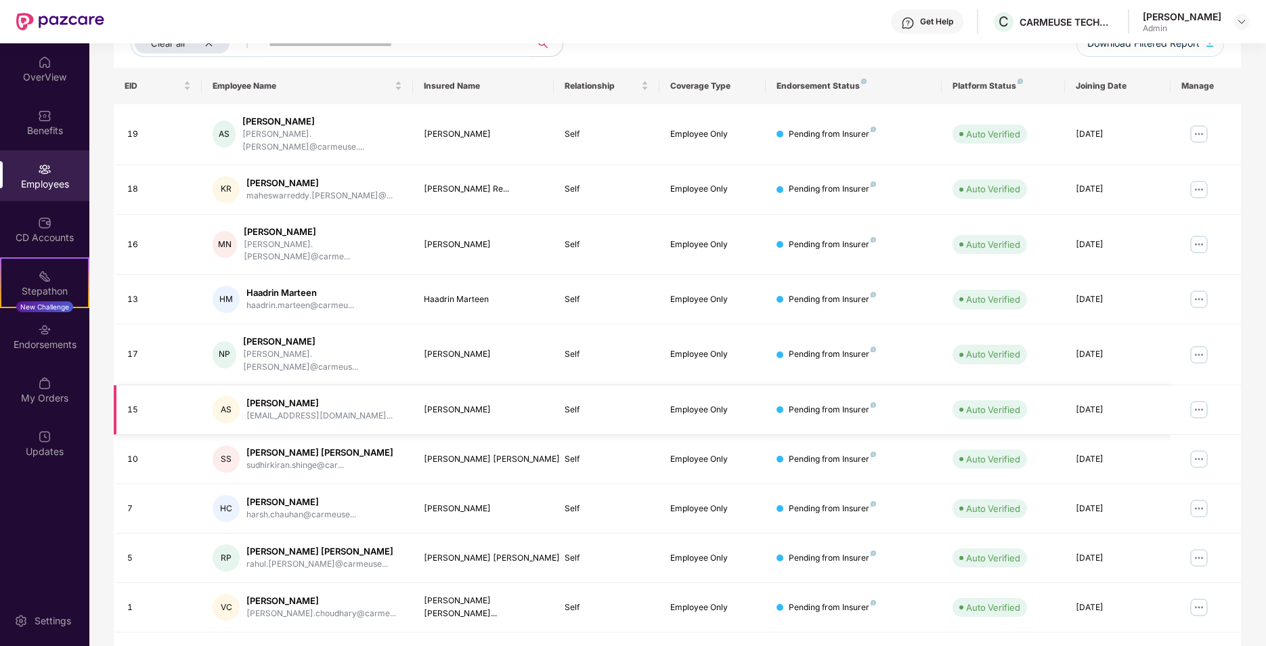
scroll to position [186, 0]
click at [1208, 645] on link "2" at bounding box center [1209, 655] width 22 height 20
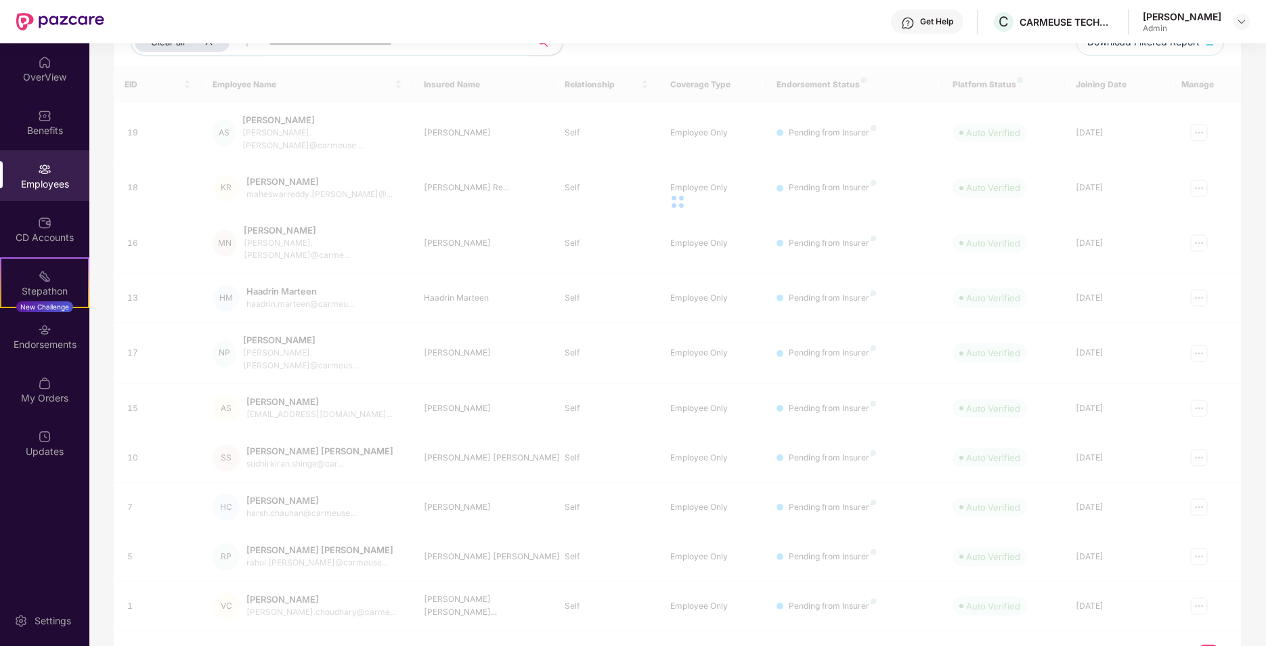
scroll to position [43, 0]
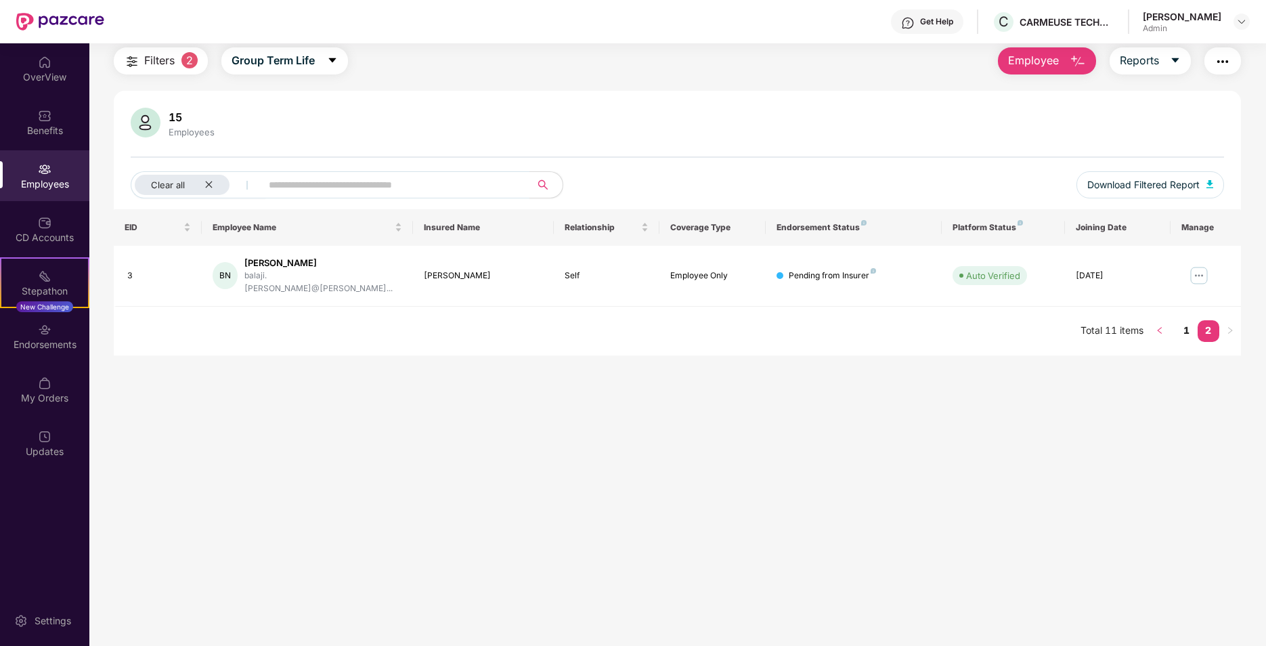
click at [1159, 326] on icon "left" at bounding box center [1160, 330] width 8 height 8
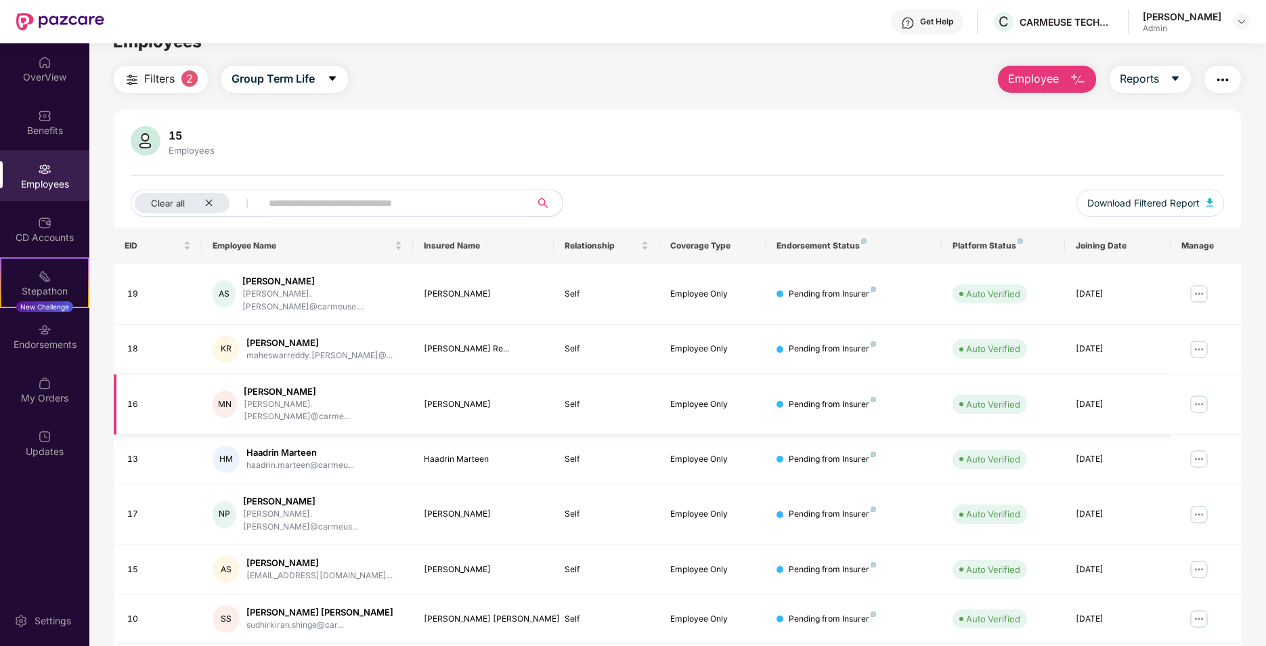
scroll to position [0, 0]
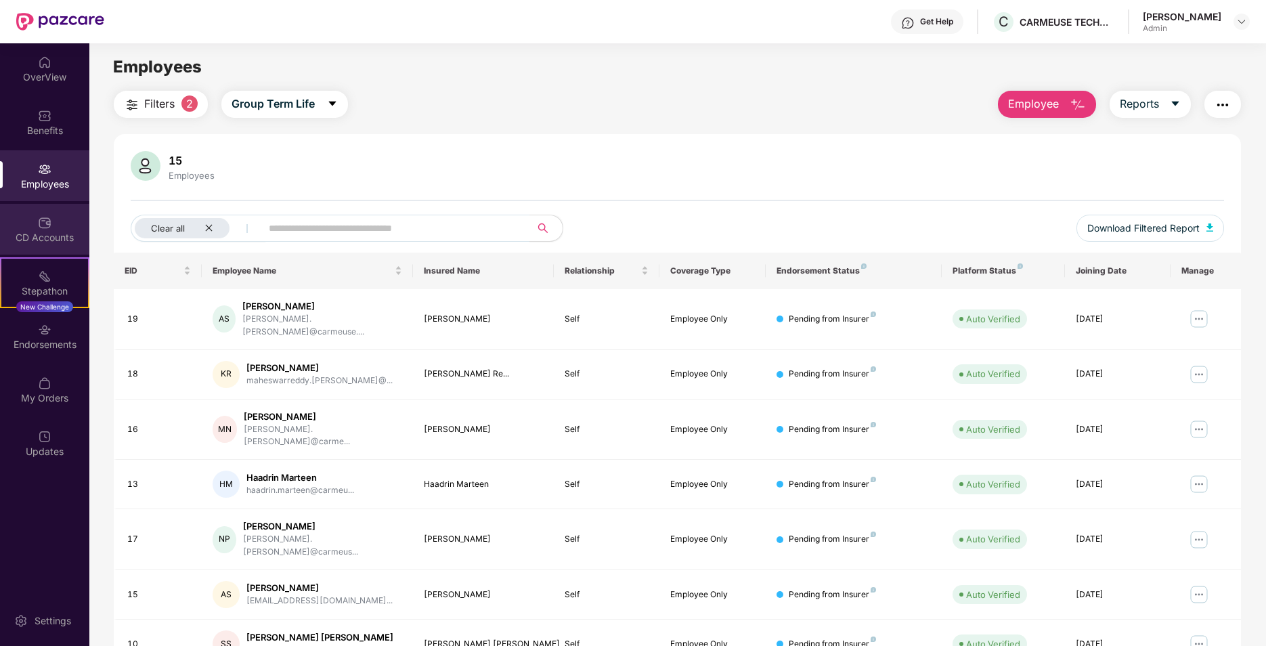
click at [66, 223] on div "CD Accounts" at bounding box center [44, 229] width 89 height 51
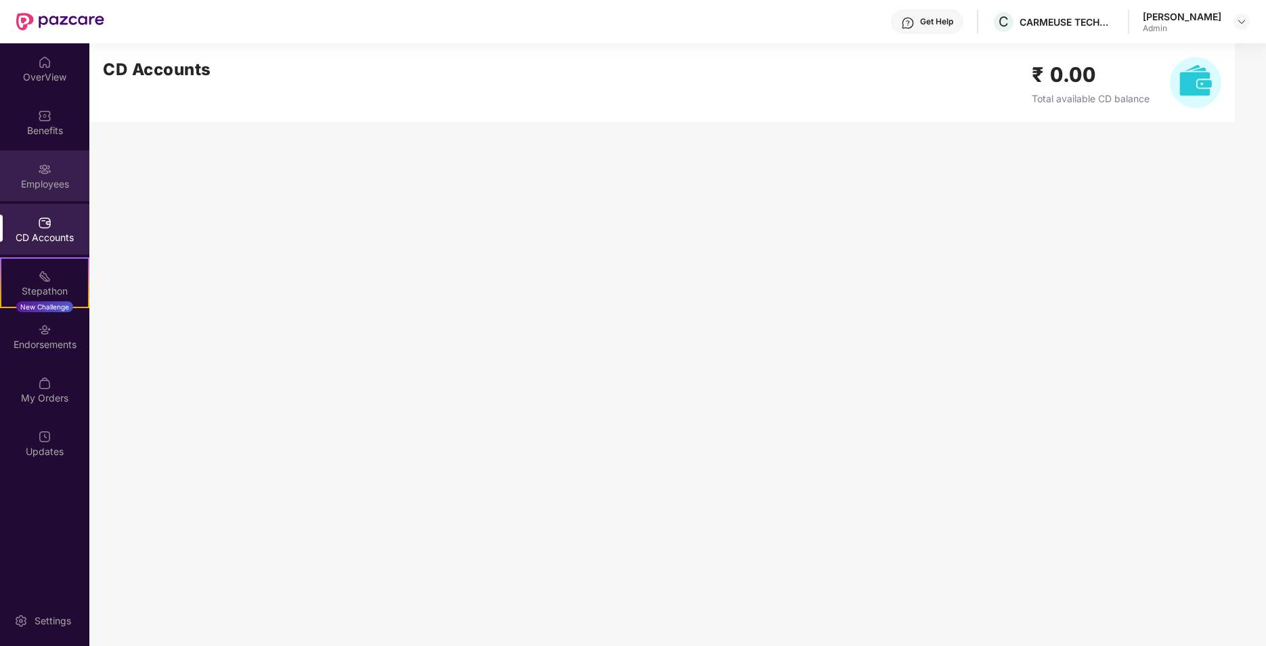
click at [45, 173] on img at bounding box center [45, 170] width 14 height 14
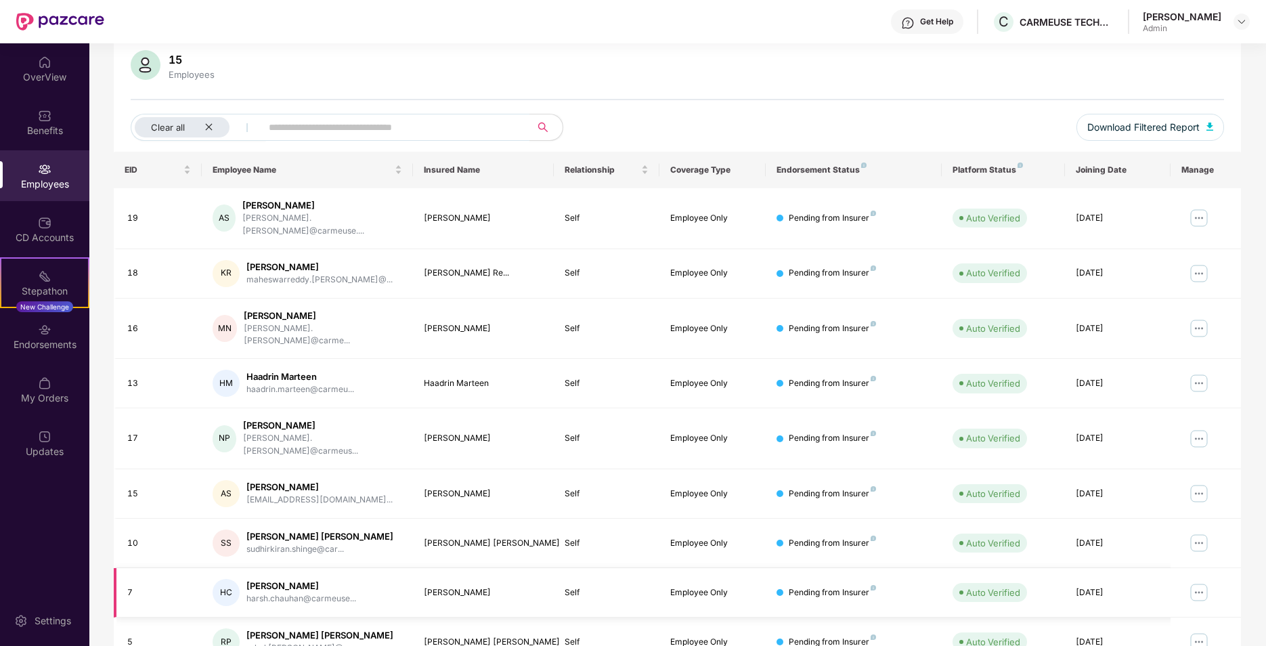
scroll to position [186, 0]
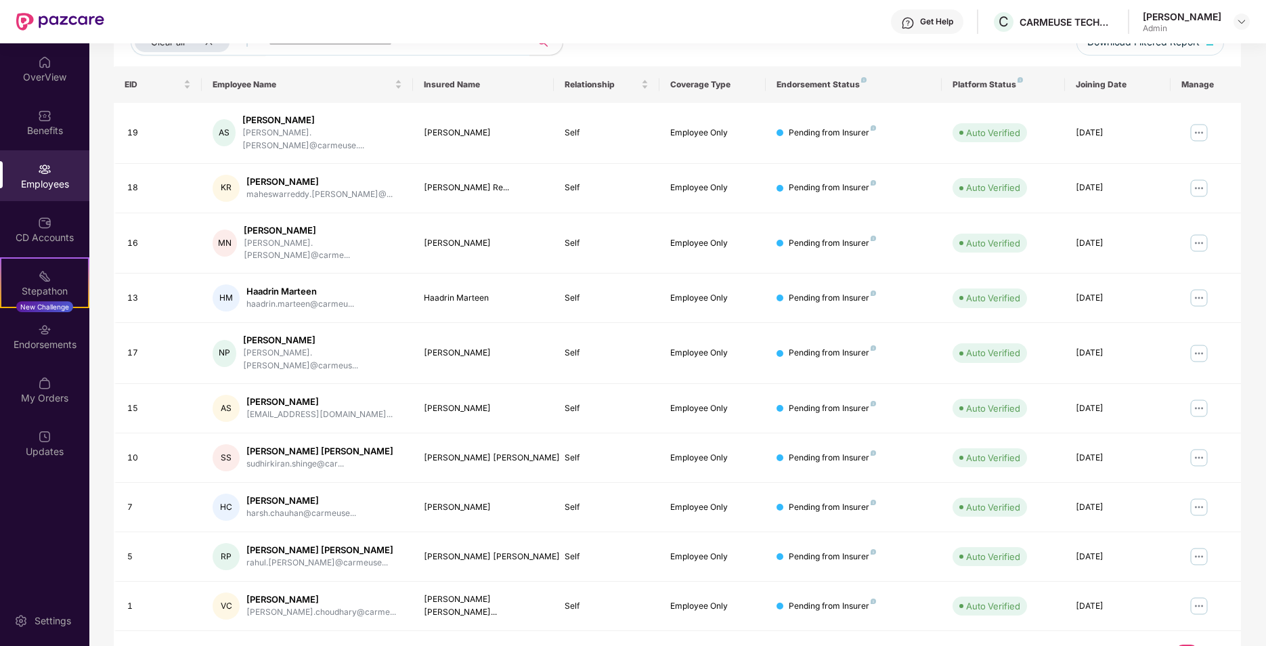
click at [1209, 645] on link "2" at bounding box center [1209, 655] width 22 height 20
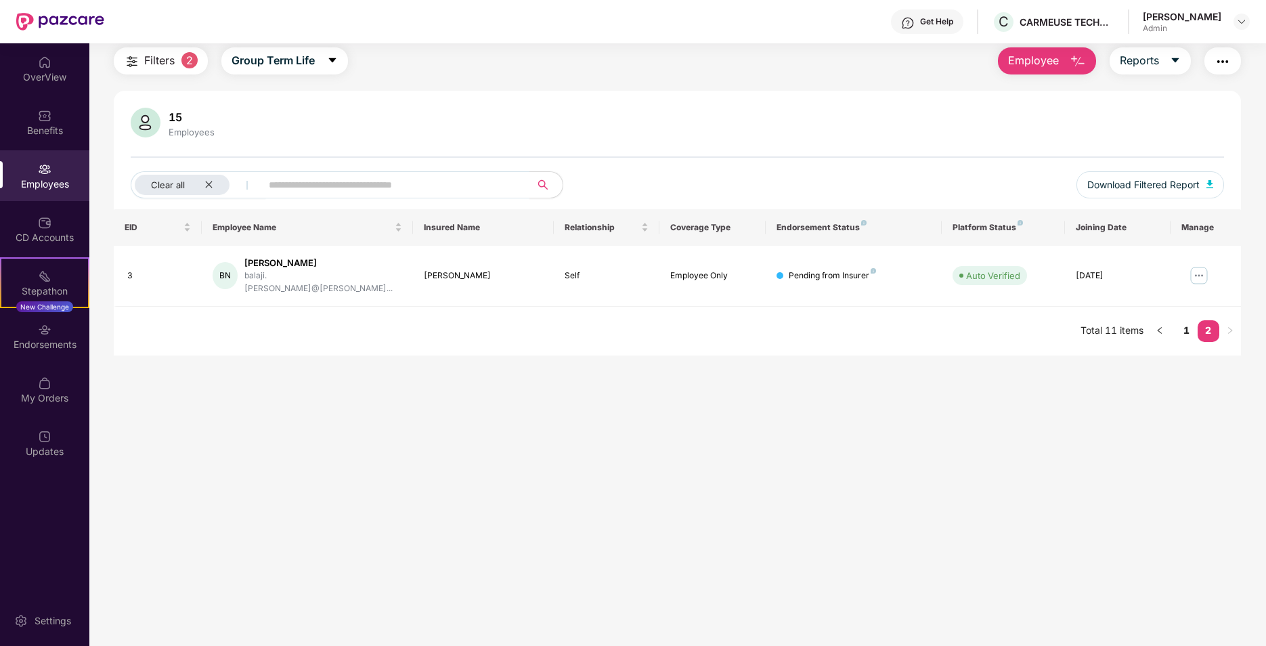
scroll to position [43, 0]
click at [22, 174] on div "Employees" at bounding box center [44, 175] width 89 height 51
click at [35, 116] on div "Benefits" at bounding box center [44, 122] width 89 height 51
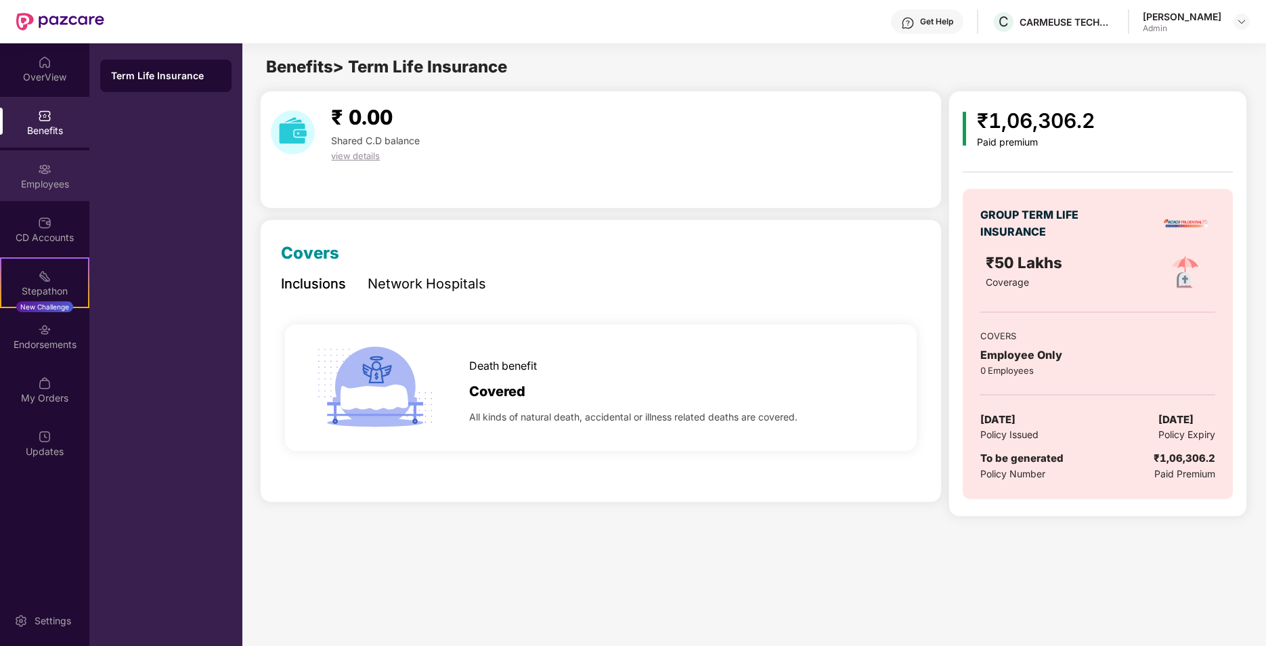
scroll to position [0, 0]
click at [38, 219] on img at bounding box center [45, 223] width 14 height 14
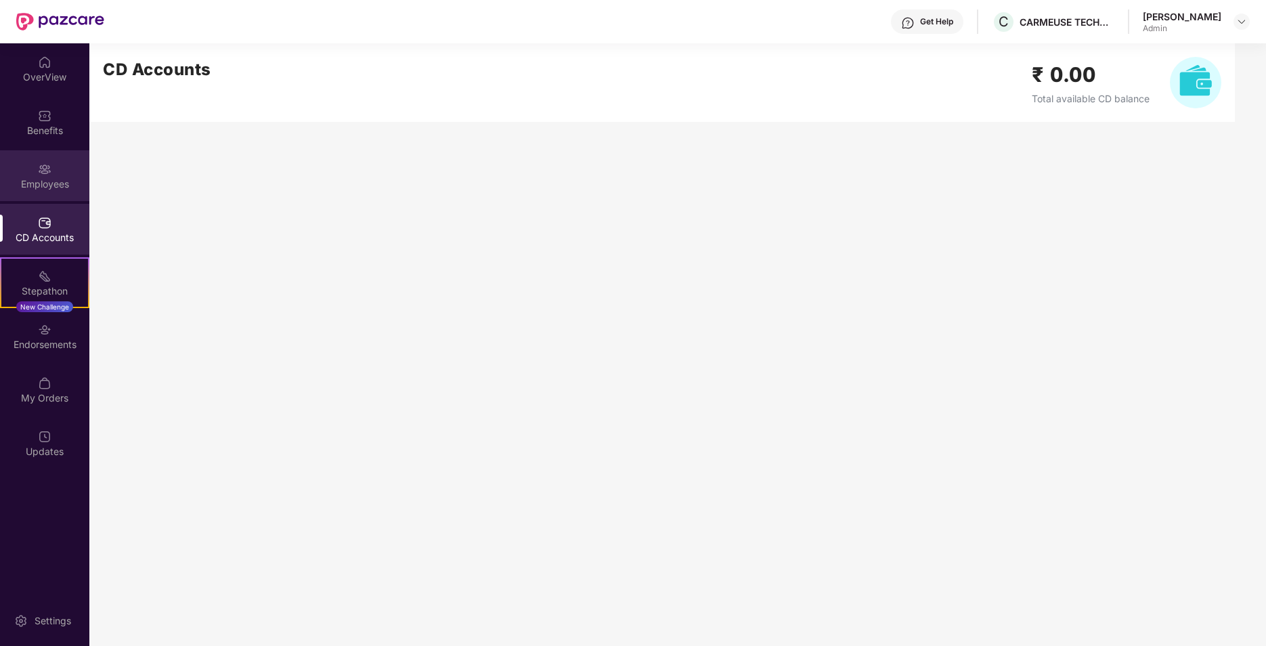
click at [50, 182] on div "Employees" at bounding box center [44, 184] width 89 height 14
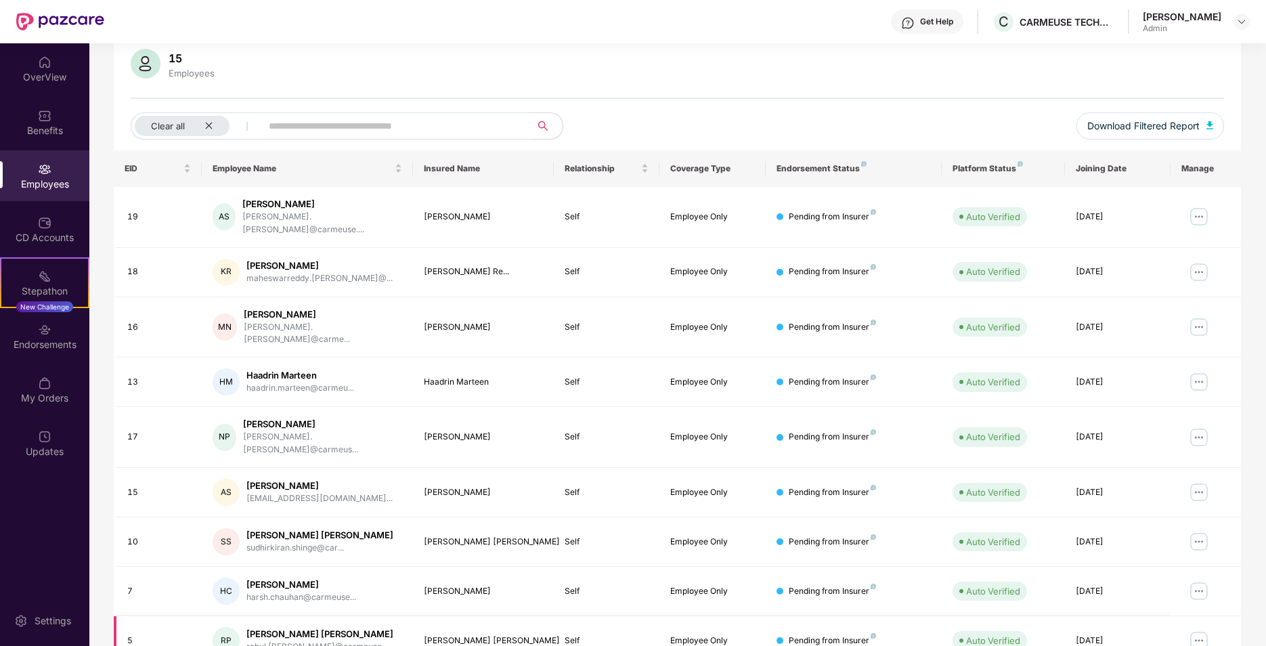
scroll to position [186, 0]
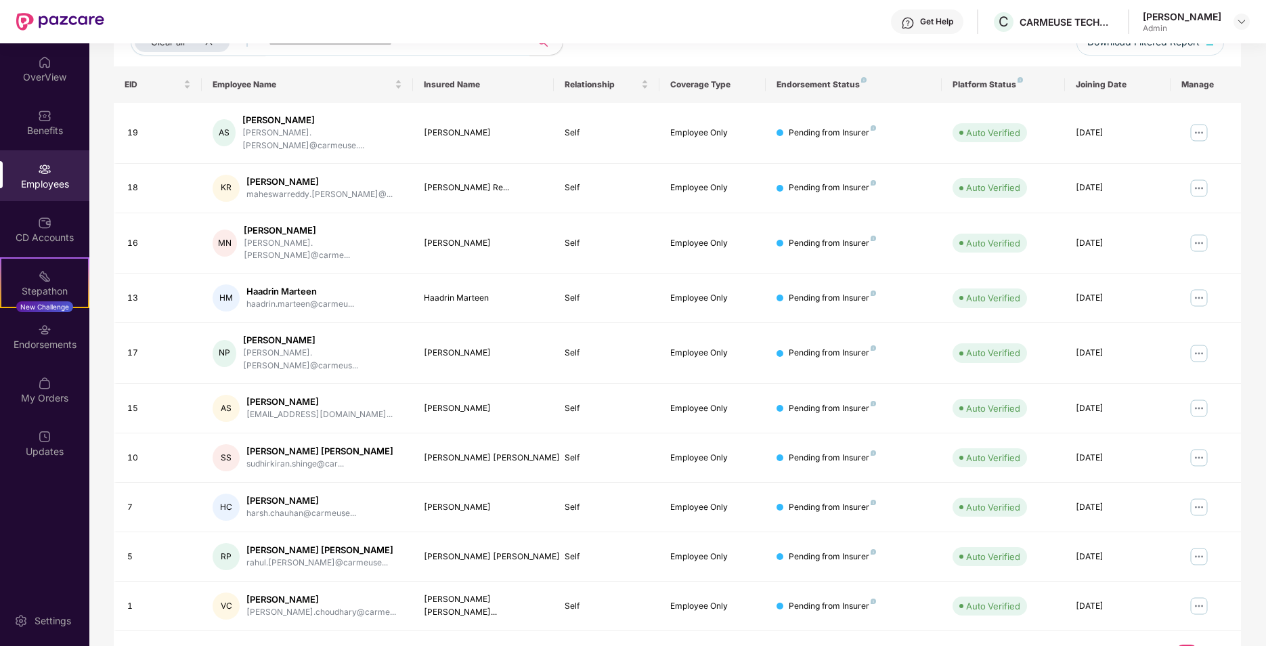
click at [1204, 645] on link "2" at bounding box center [1209, 655] width 22 height 20
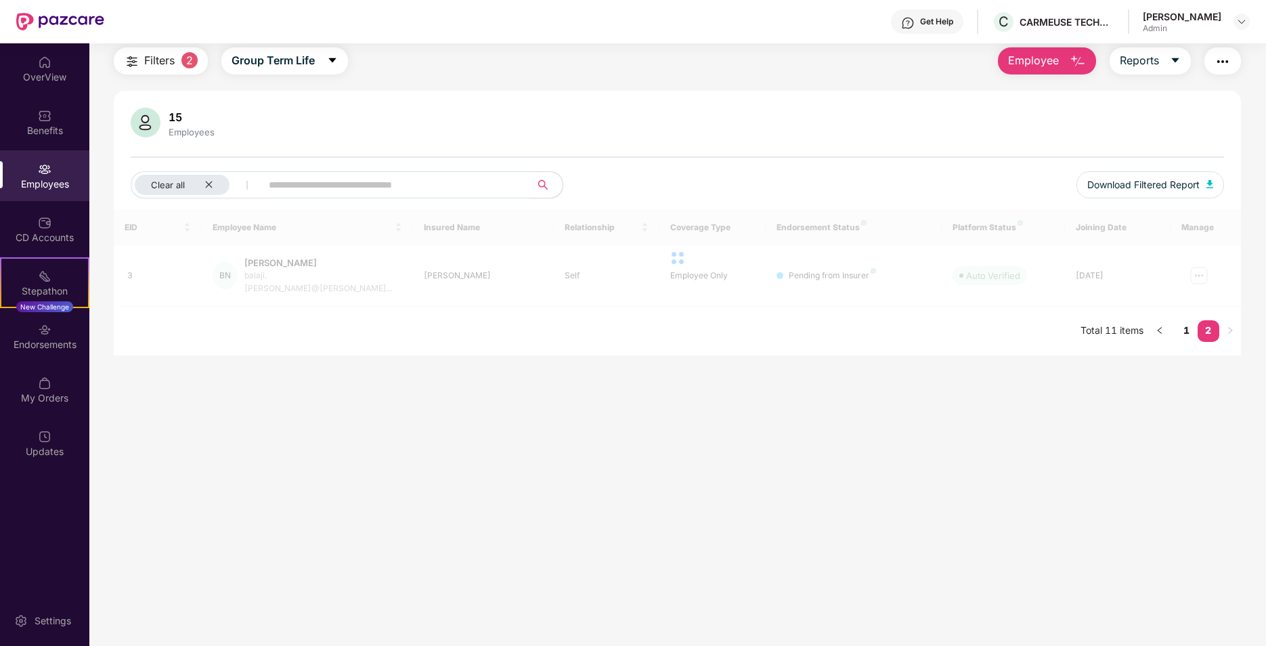
scroll to position [43, 0]
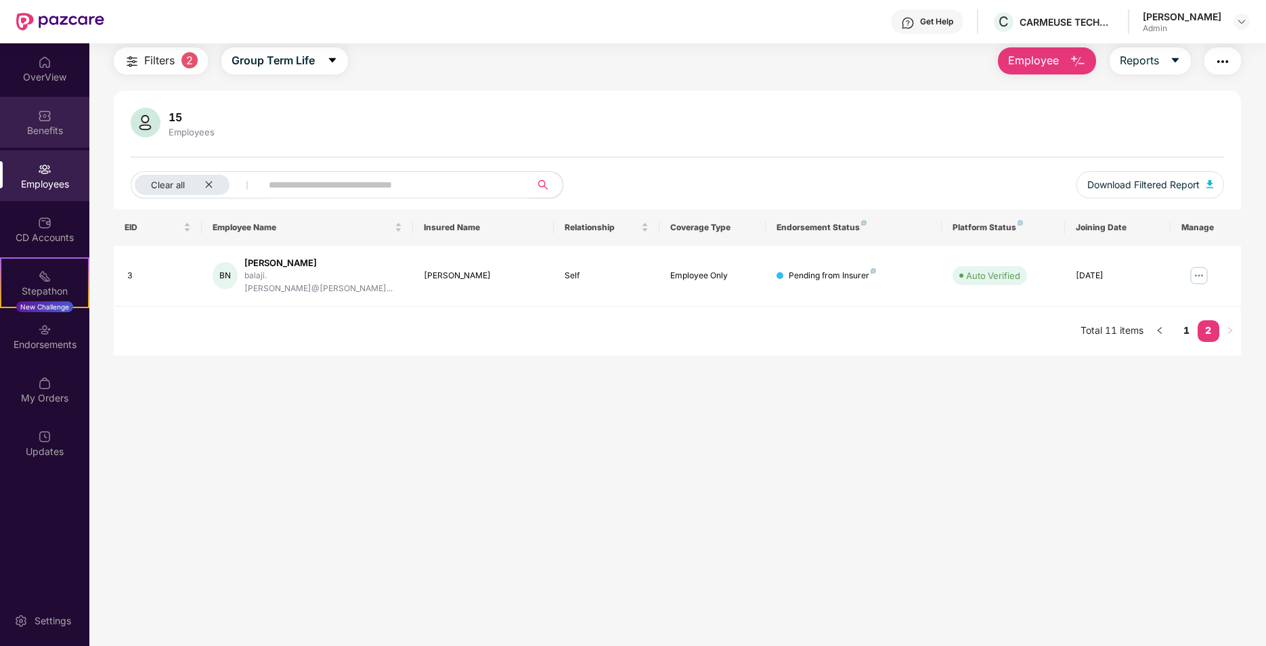
click at [54, 119] on div "Benefits" at bounding box center [44, 122] width 89 height 51
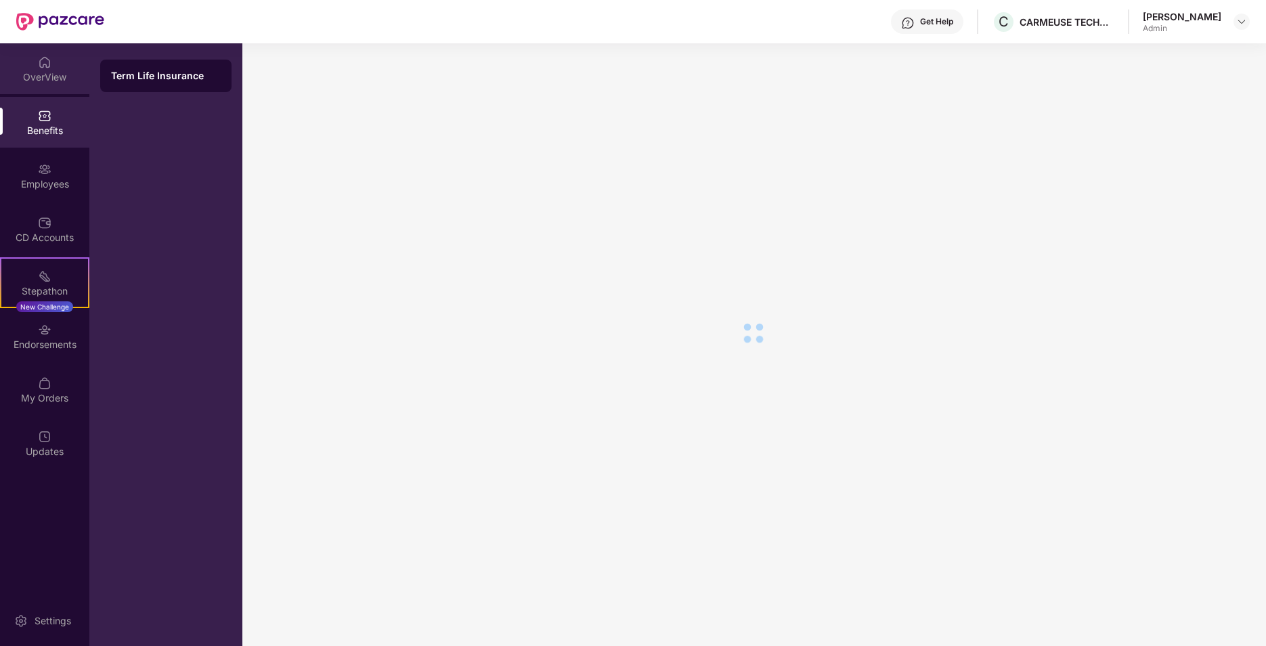
click at [45, 76] on div "OverView" at bounding box center [44, 77] width 89 height 14
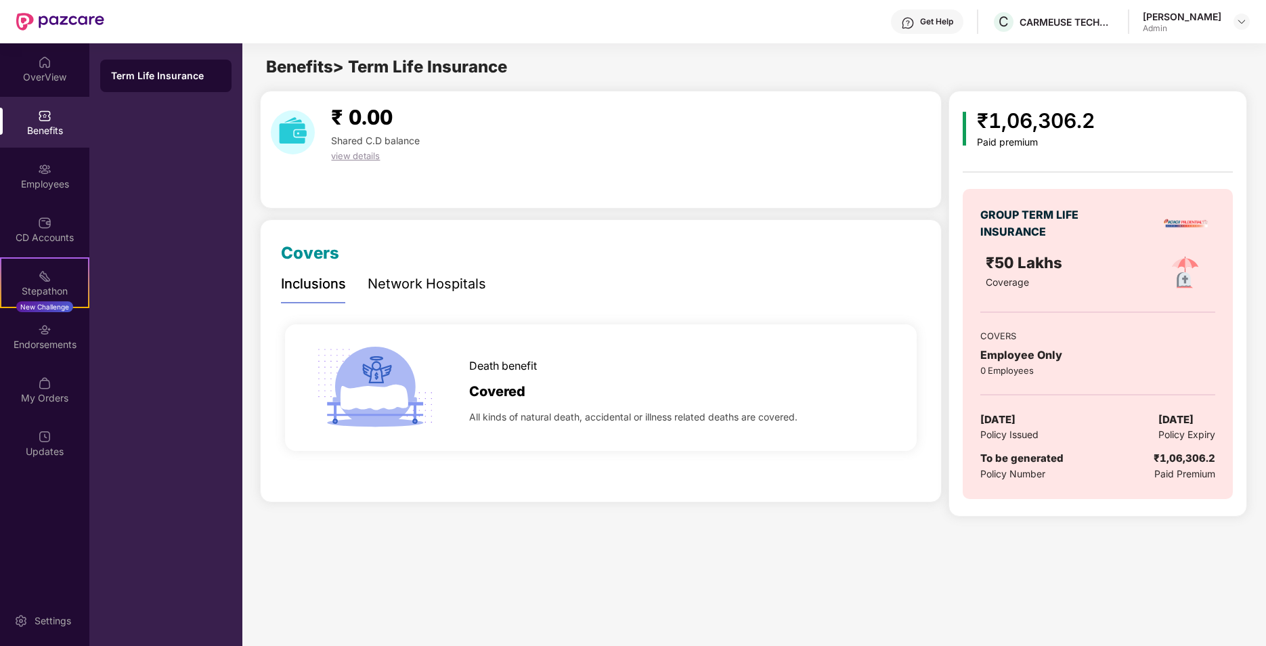
scroll to position [0, 0]
click at [137, 76] on div "Term Life Insurance" at bounding box center [166, 76] width 110 height 14
click at [57, 179] on div "Employees" at bounding box center [44, 184] width 89 height 14
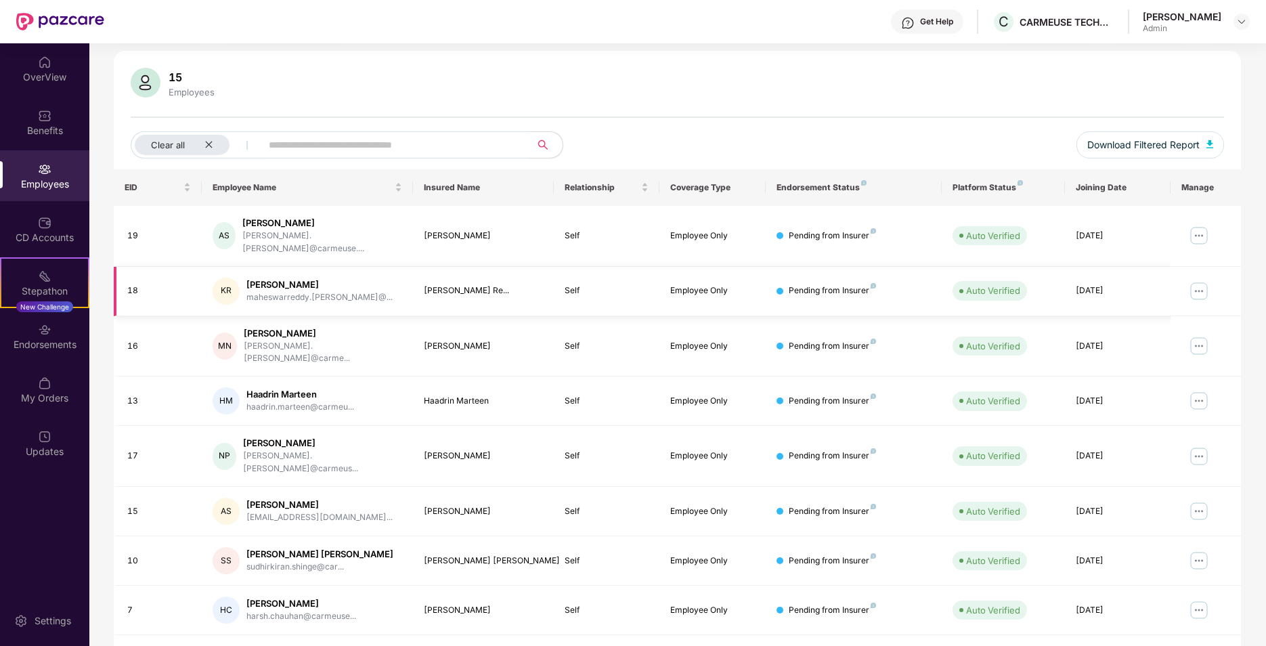
scroll to position [186, 0]
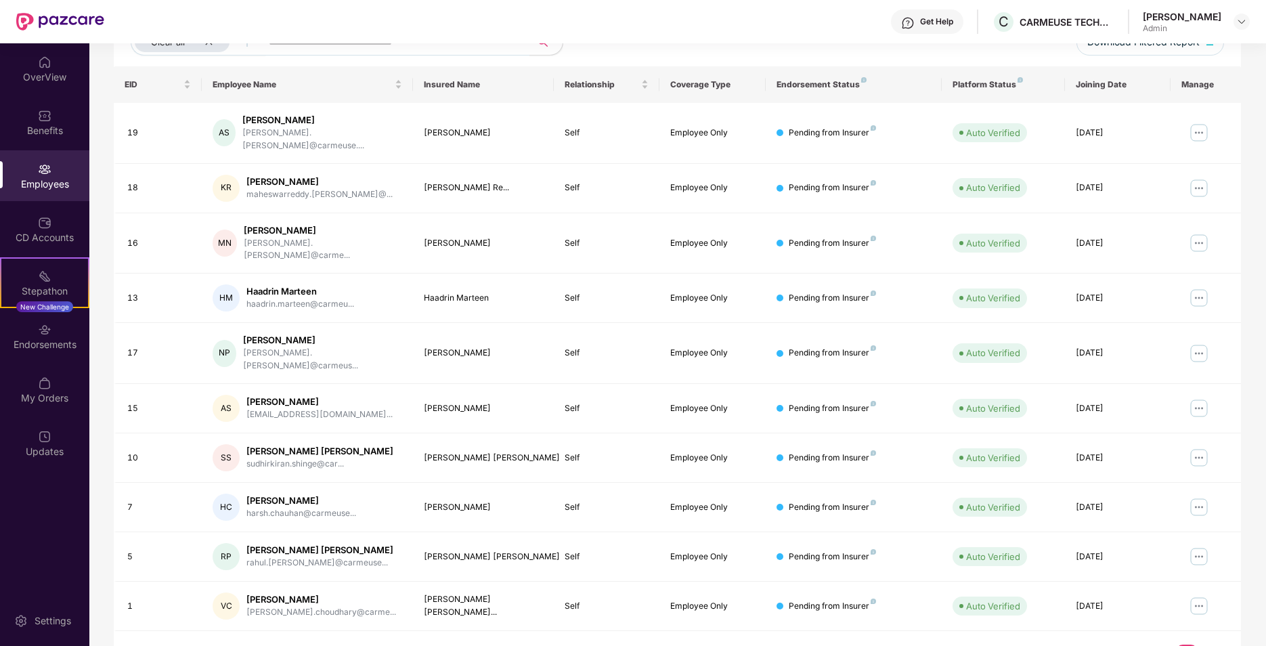
click at [1201, 645] on link "2" at bounding box center [1209, 655] width 22 height 20
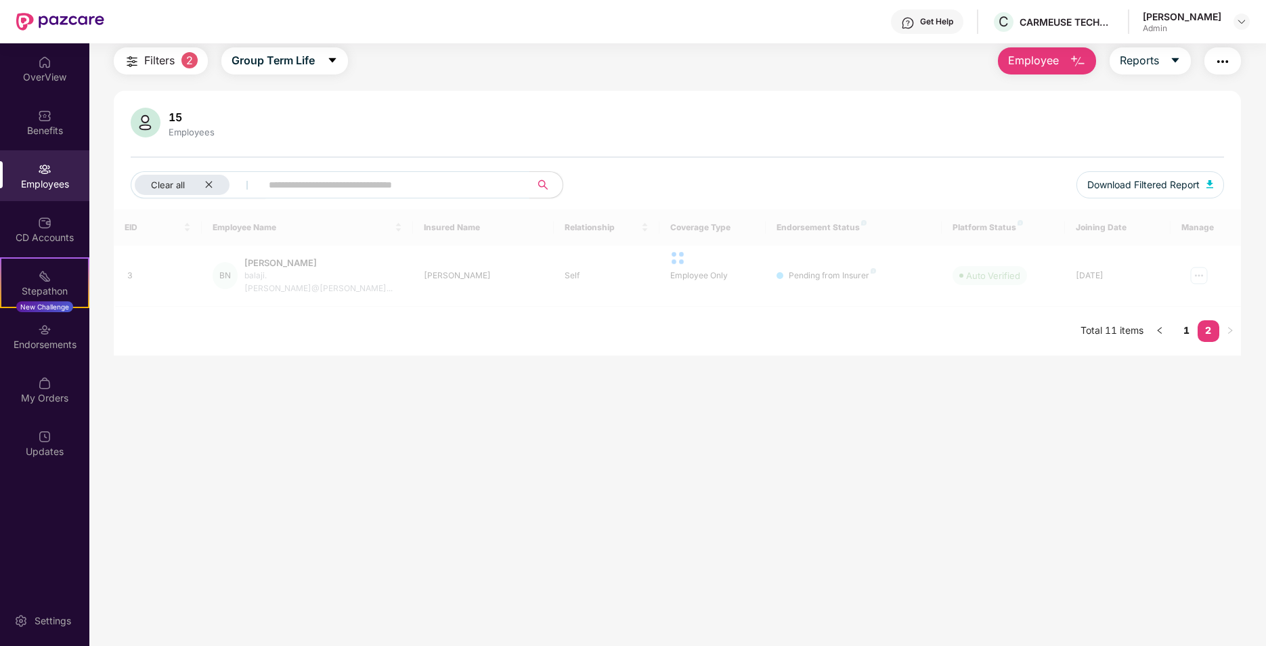
scroll to position [43, 0]
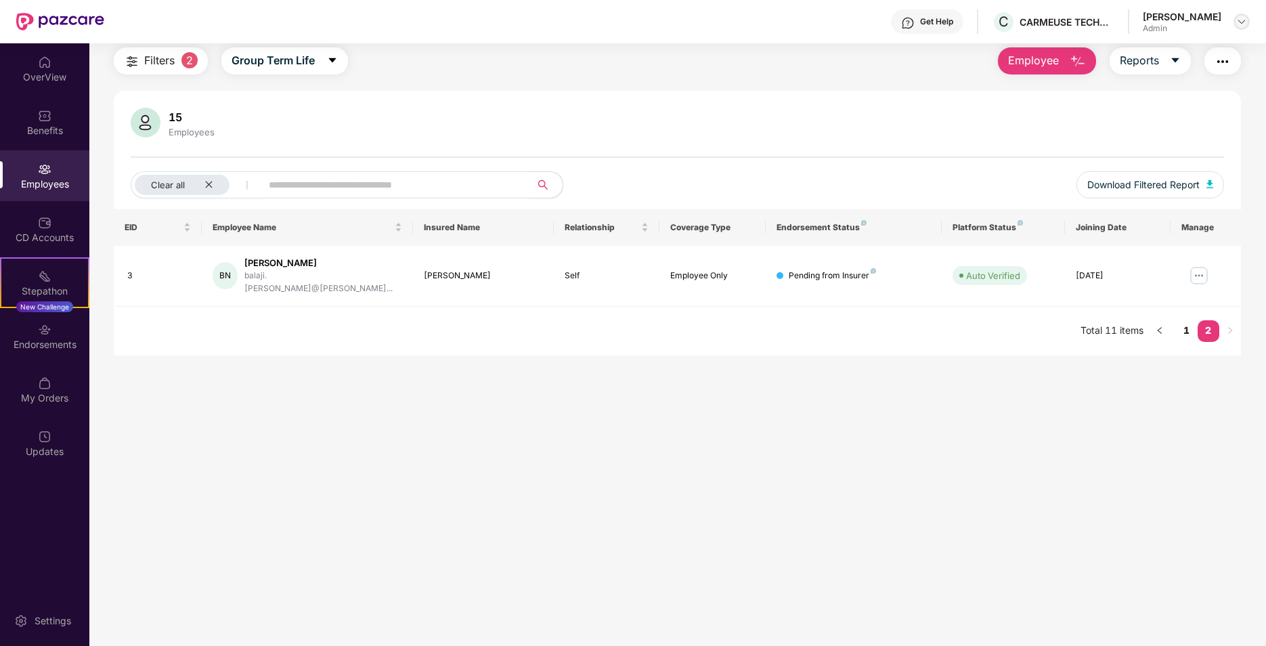
click at [1241, 18] on img at bounding box center [1242, 21] width 11 height 11
click at [1147, 87] on div "Logout" at bounding box center [1178, 80] width 176 height 26
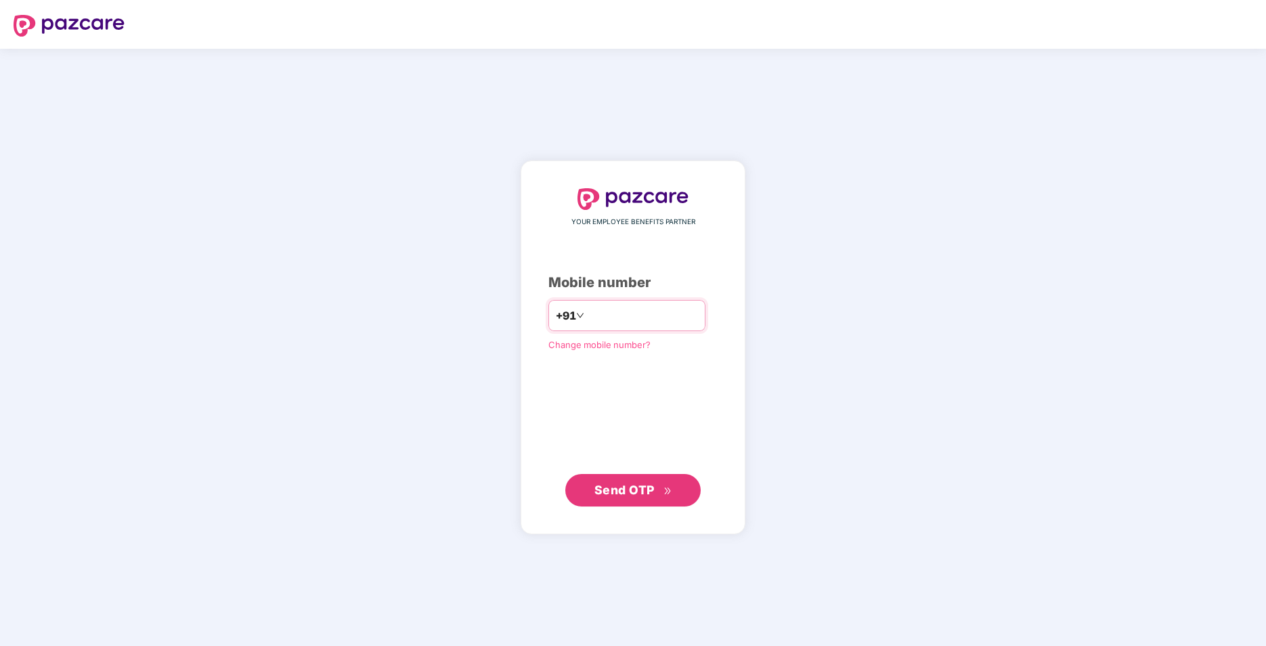
click at [662, 324] on input "number" at bounding box center [642, 316] width 111 height 22
click at [646, 319] on input "number" at bounding box center [642, 316] width 111 height 22
type input "**********"
click at [614, 502] on button "Send OTP" at bounding box center [633, 489] width 135 height 33
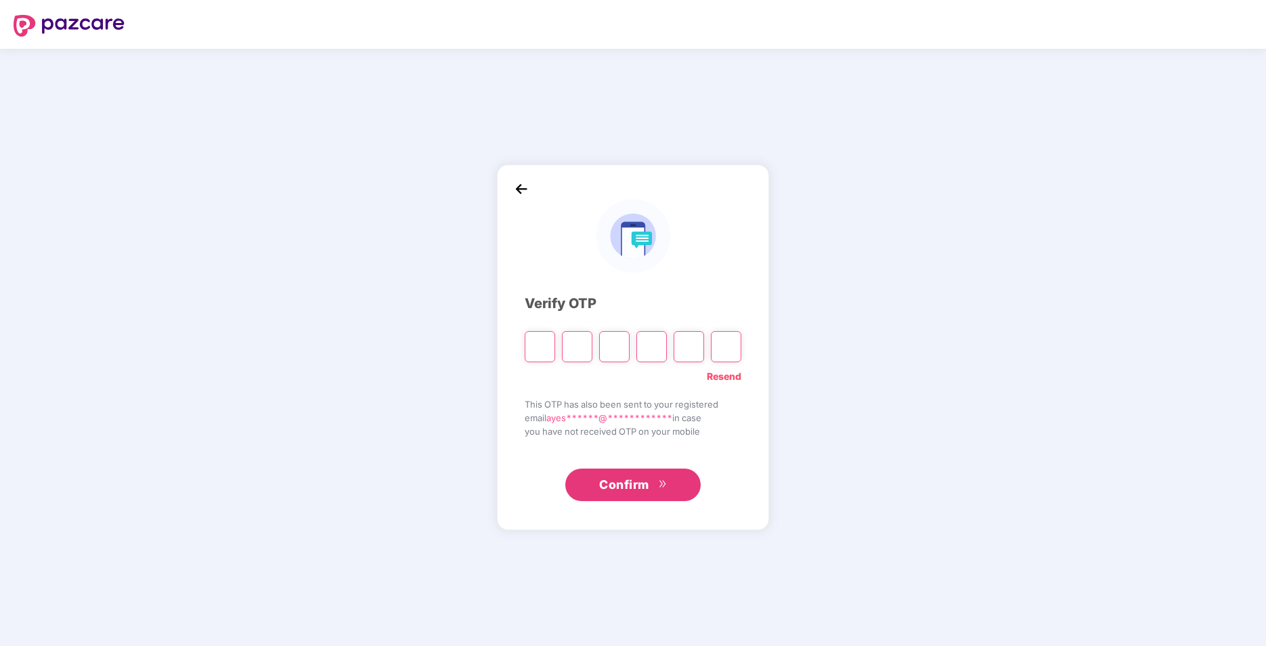
type input "*"
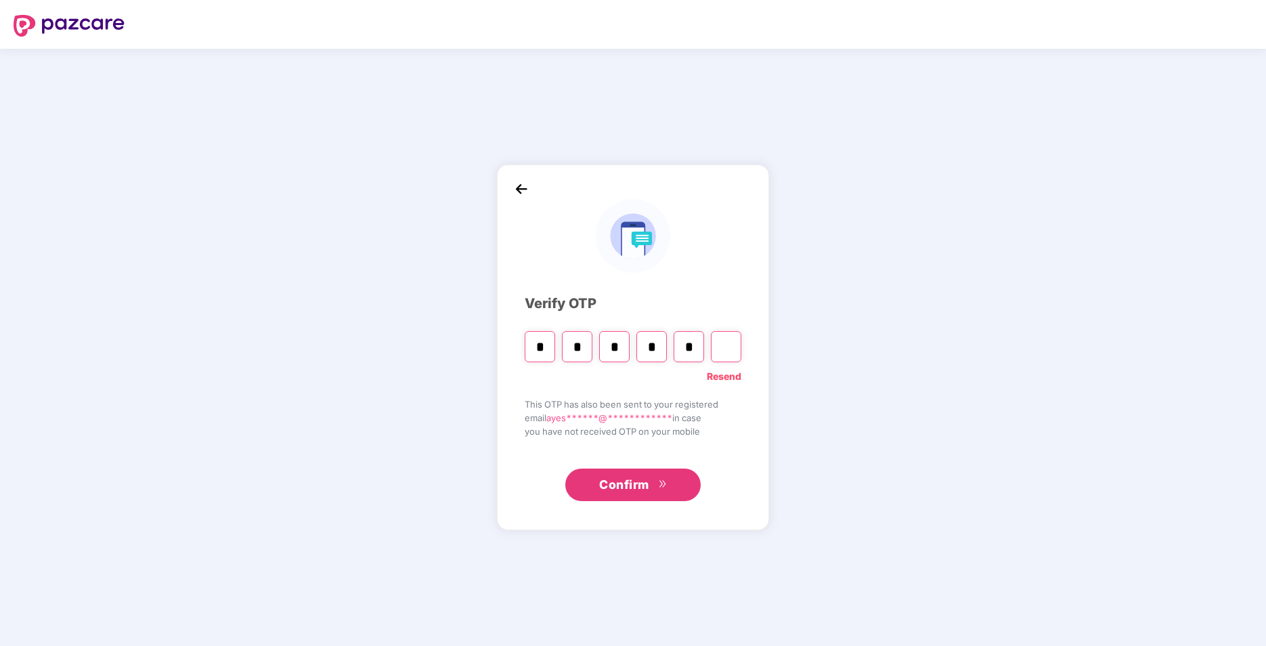
type input "*"
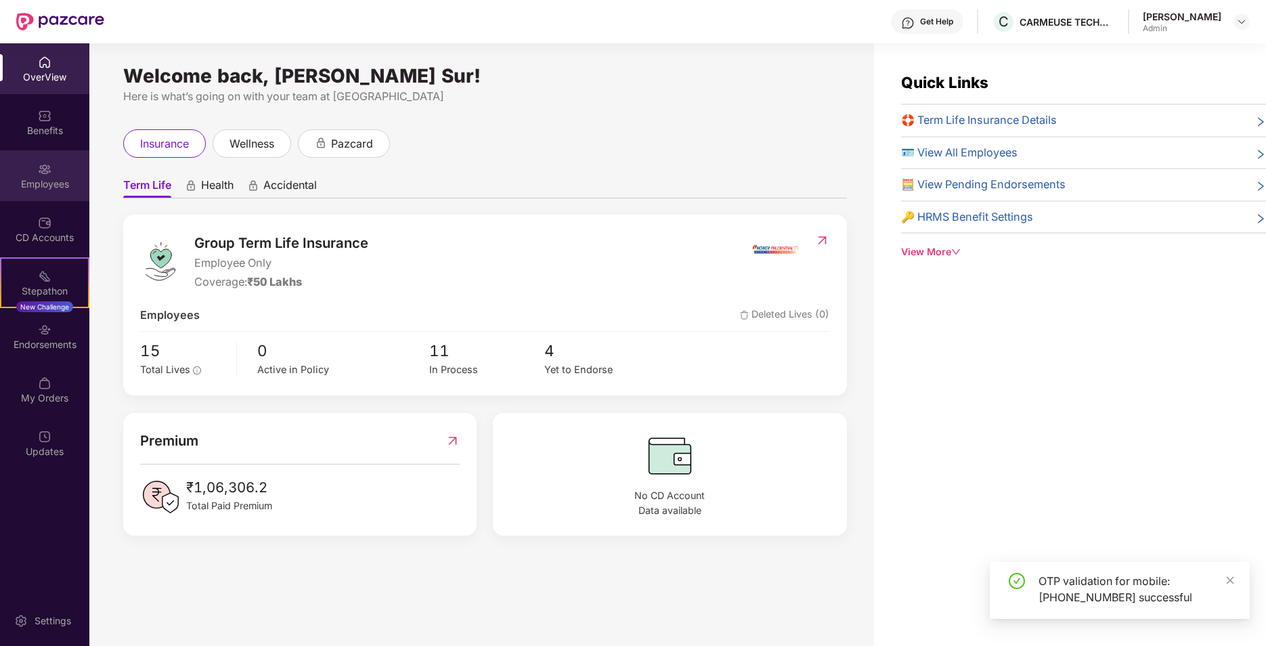
click at [57, 177] on div "Employees" at bounding box center [44, 184] width 89 height 14
